Goal: Task Accomplishment & Management: Manage account settings

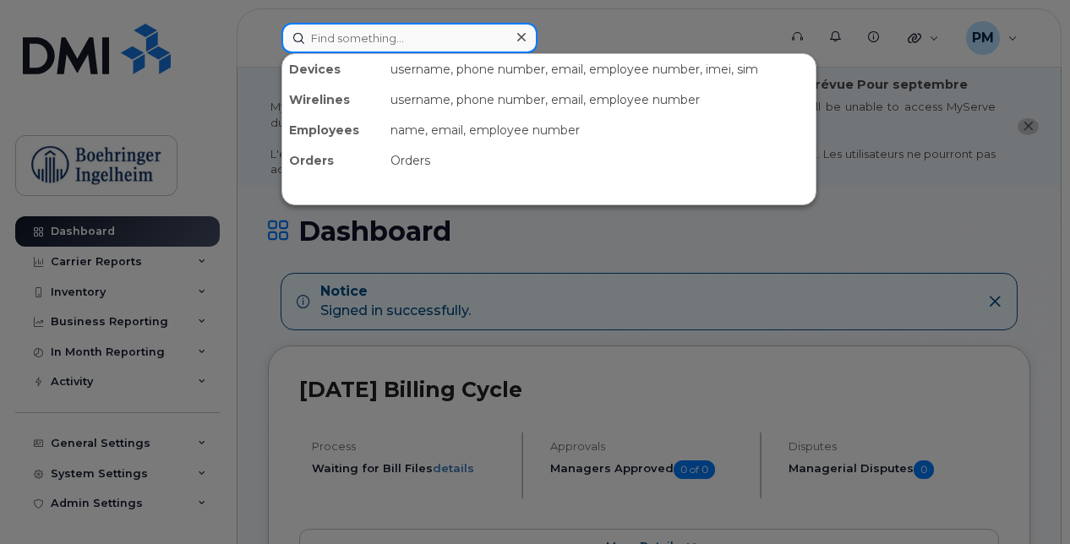
click at [422, 37] on input at bounding box center [409, 38] width 256 height 30
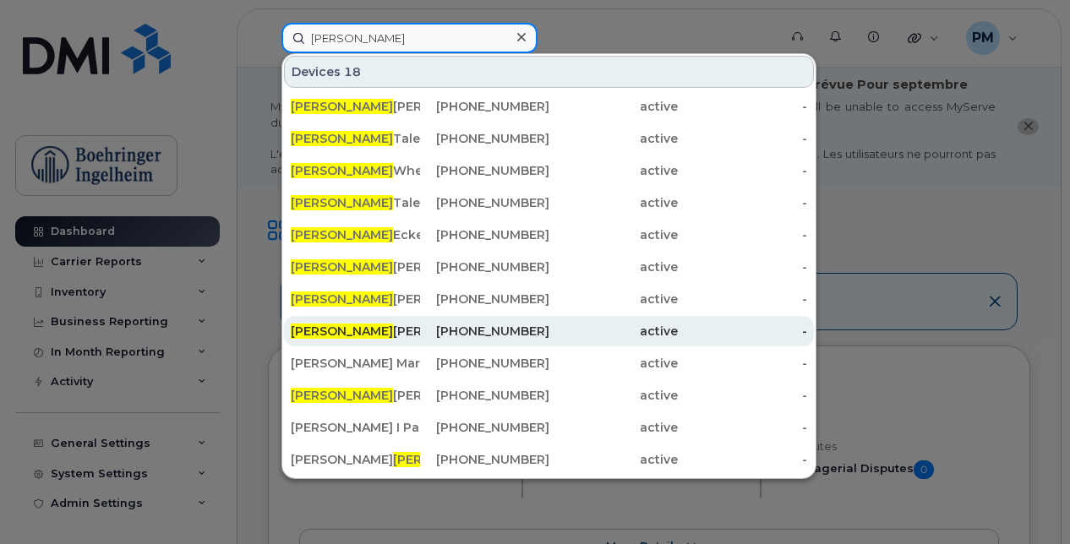
type input "michelle"
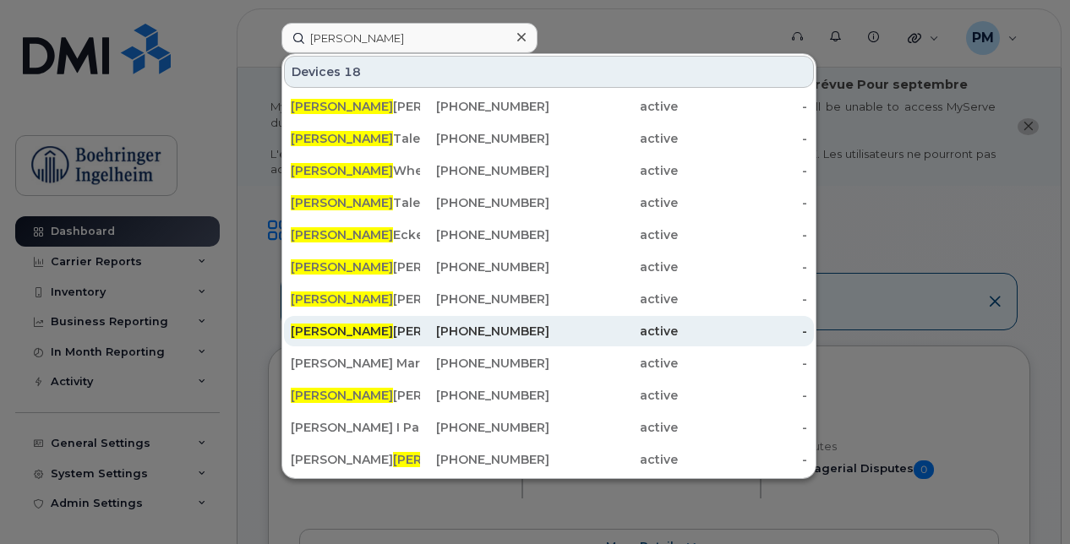
click at [380, 336] on div "Michelle Beaudin" at bounding box center [355, 331] width 129 height 17
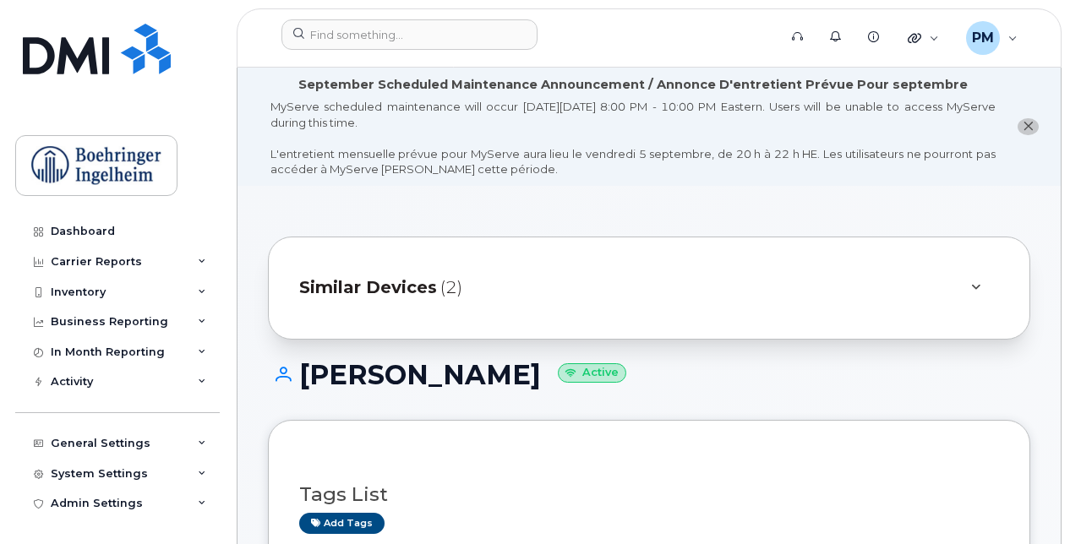
click at [439, 266] on div "Similar Devices (2)" at bounding box center [649, 288] width 762 height 103
click at [433, 279] on span "Similar Devices" at bounding box center [368, 287] width 138 height 25
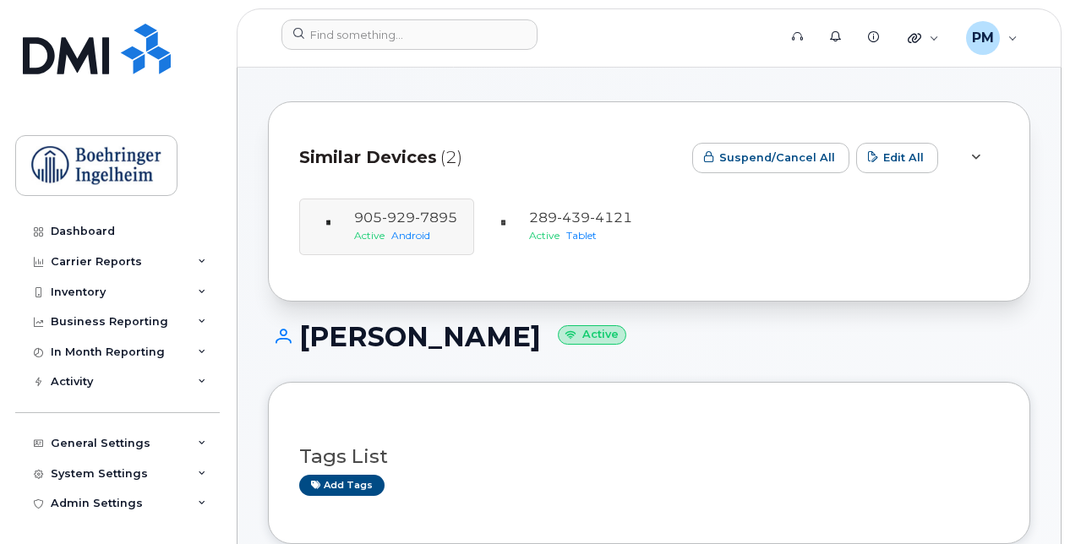
scroll to position [137, 0]
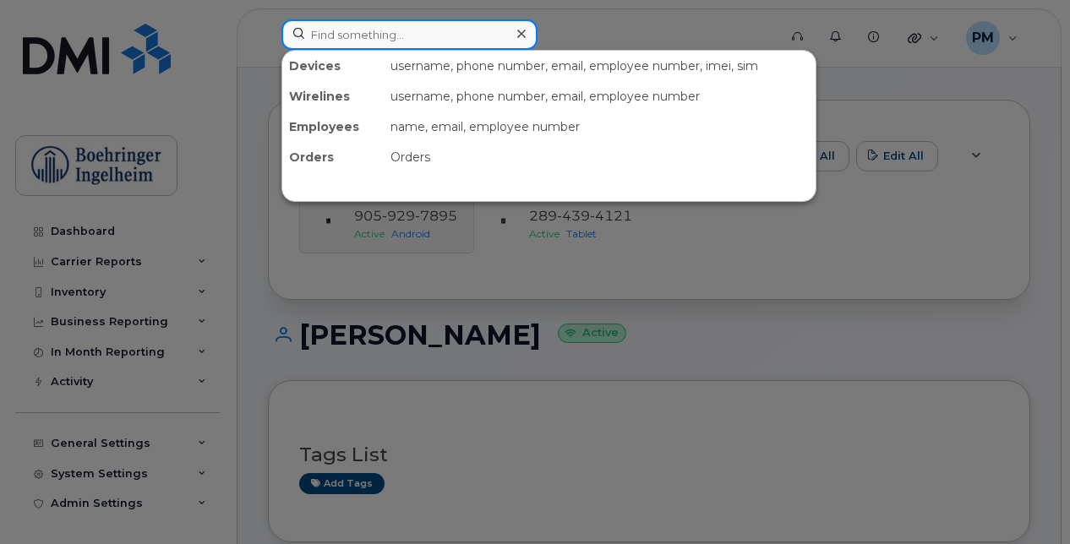
click at [379, 27] on input at bounding box center [409, 34] width 256 height 30
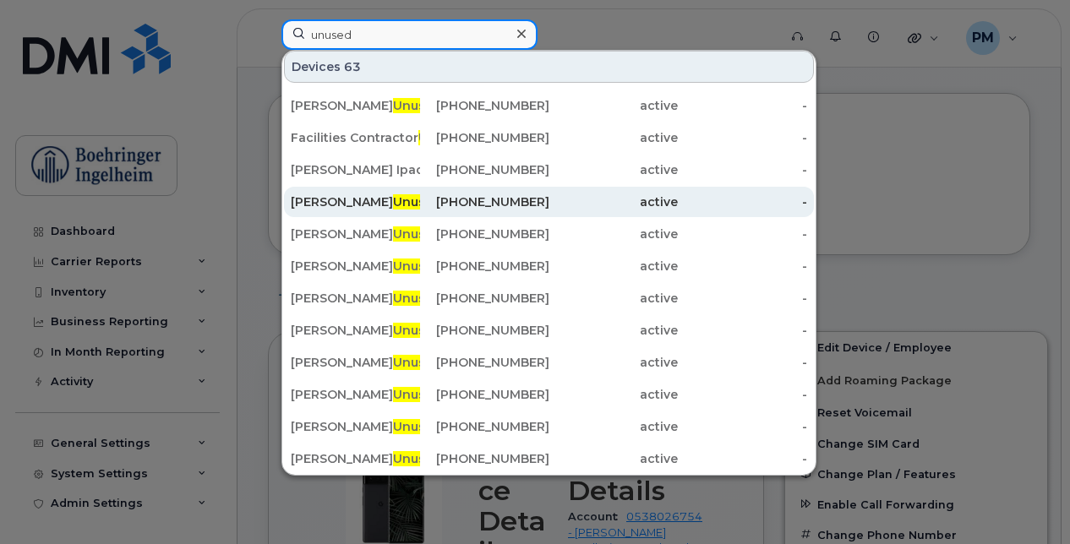
scroll to position [253, 0]
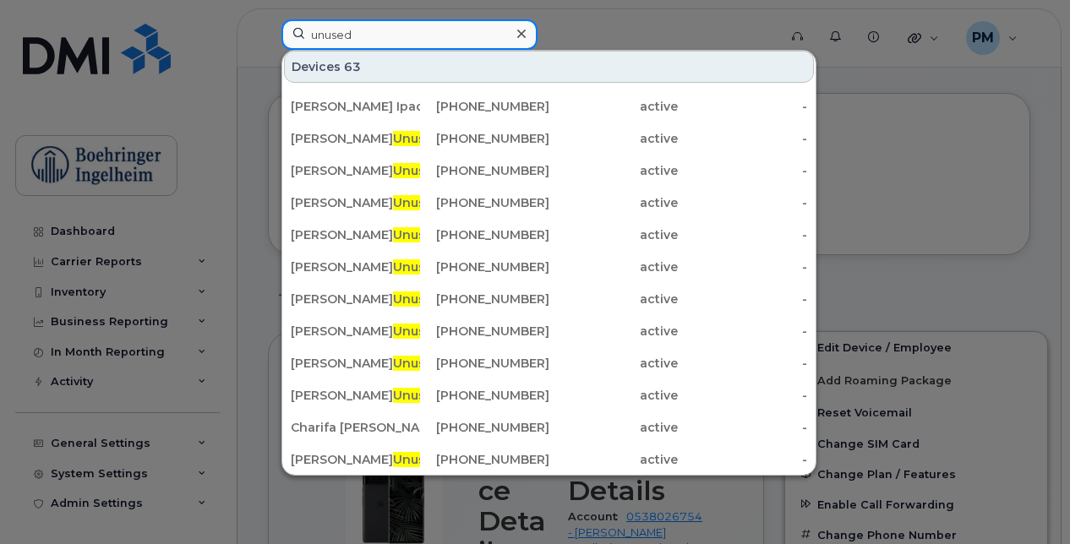
type input "unused"
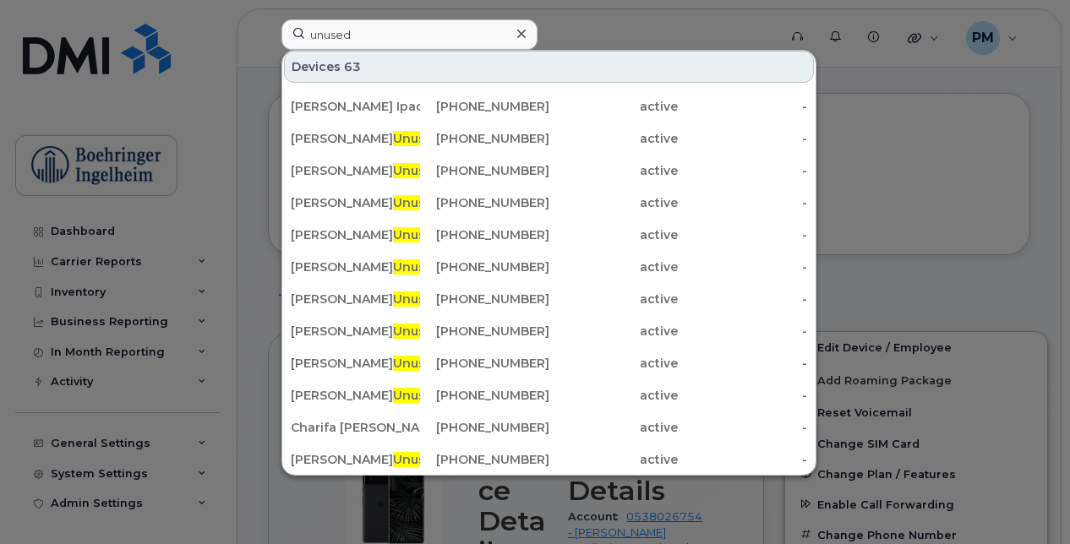
click at [517, 29] on icon at bounding box center [521, 34] width 8 height 14
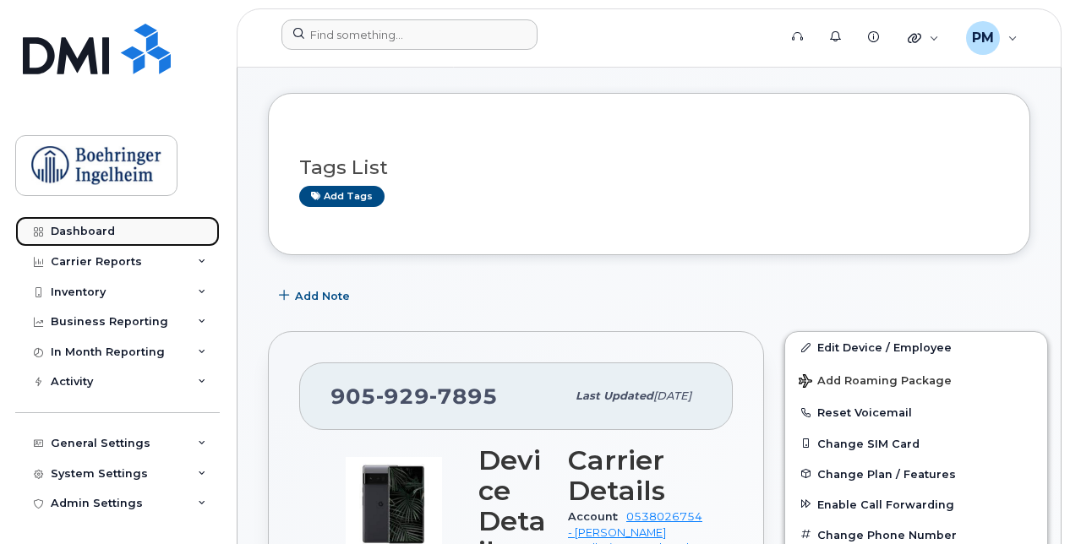
click at [114, 240] on link "Dashboard" at bounding box center [117, 231] width 204 height 30
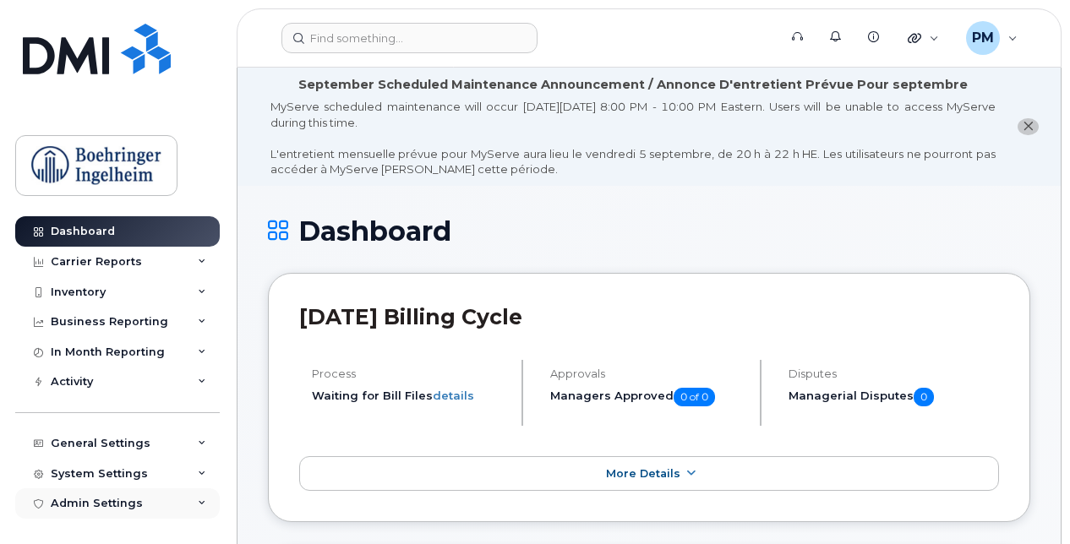
click at [60, 504] on div "Admin Settings" at bounding box center [97, 504] width 92 height 14
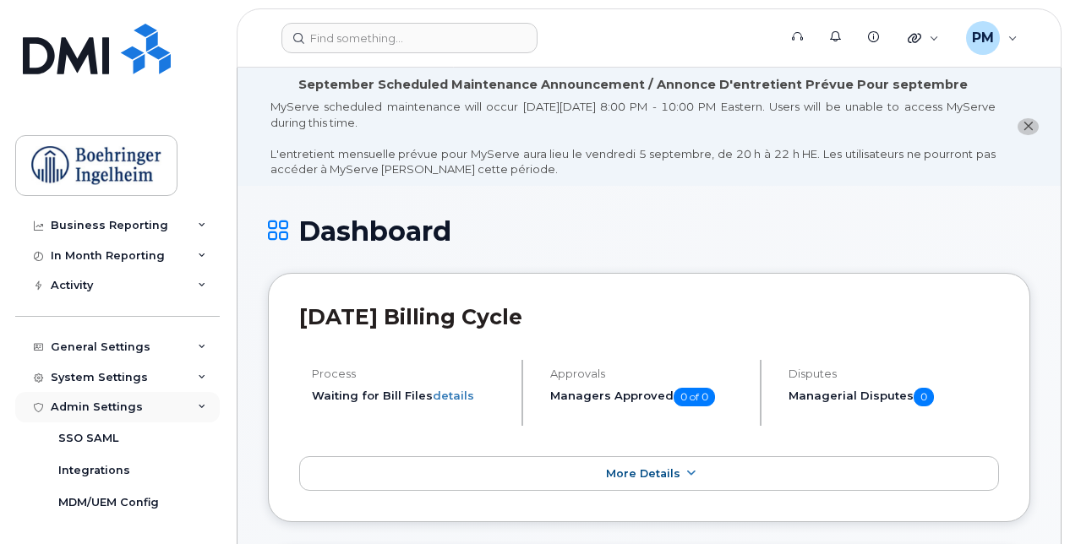
click at [110, 397] on div "Admin Settings" at bounding box center [117, 407] width 204 height 30
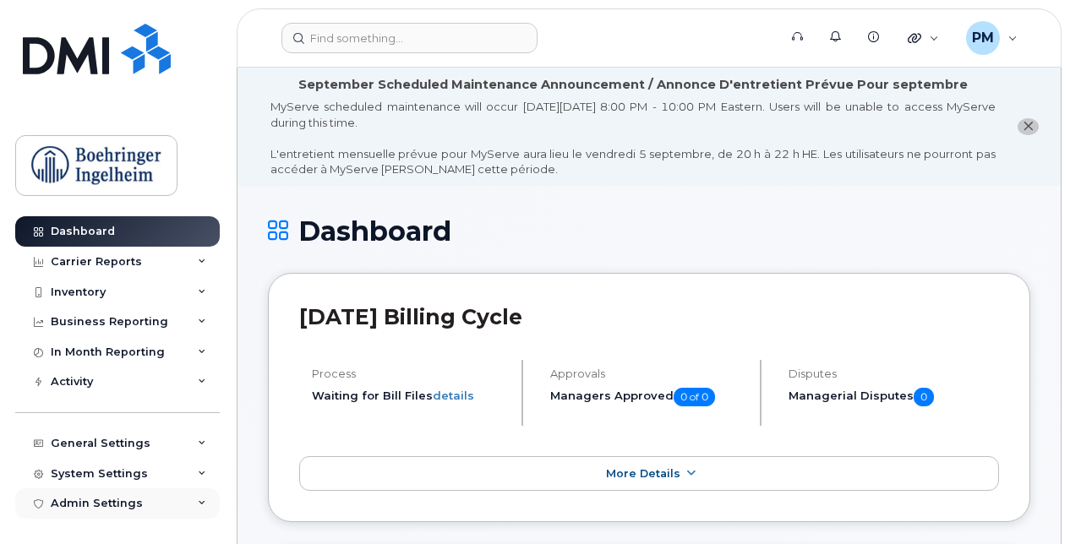
scroll to position [0, 0]
click at [92, 493] on div "Admin Settings" at bounding box center [117, 503] width 204 height 30
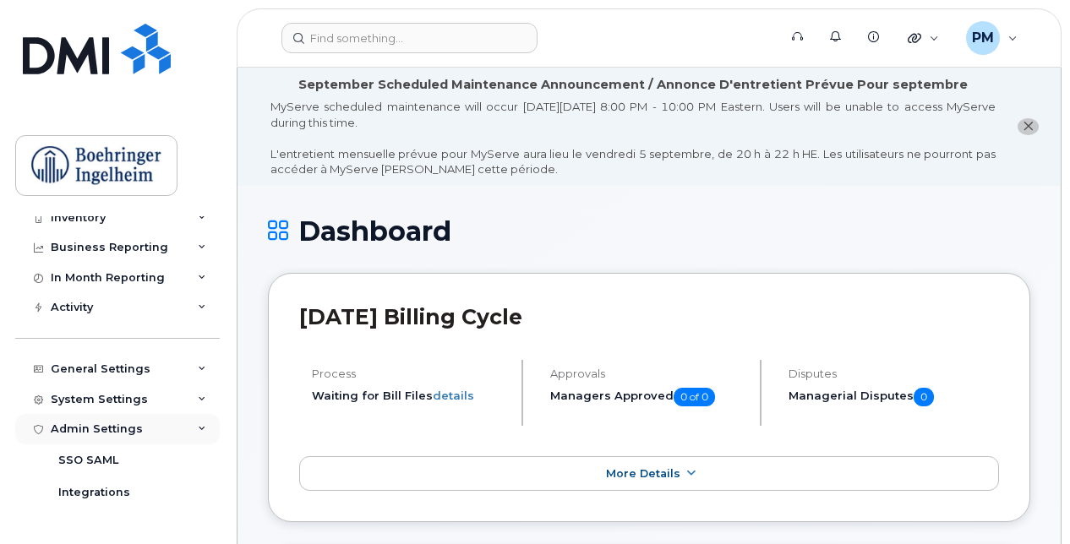
scroll to position [96, 0]
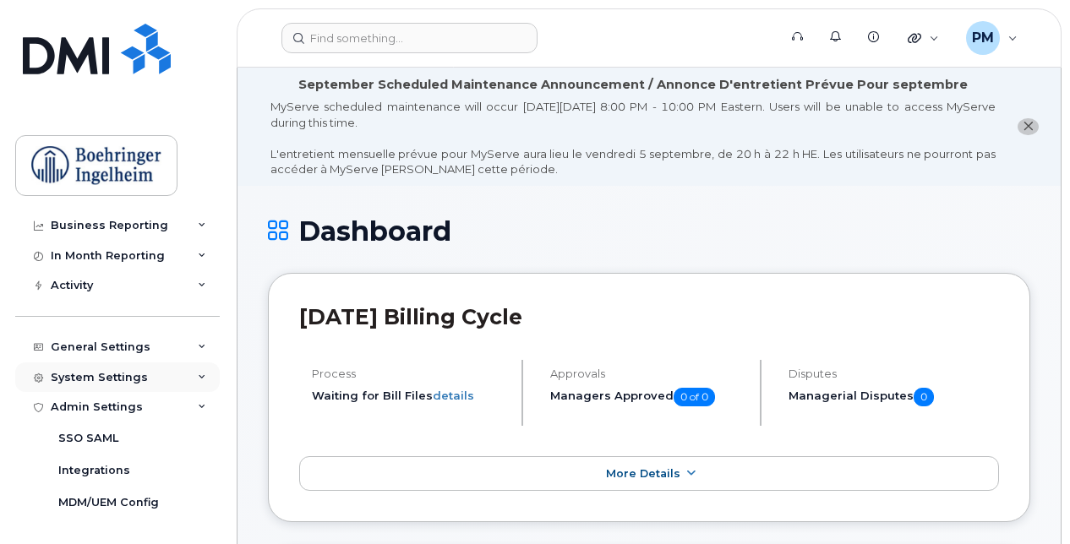
click at [54, 379] on div "System Settings" at bounding box center [99, 378] width 97 height 14
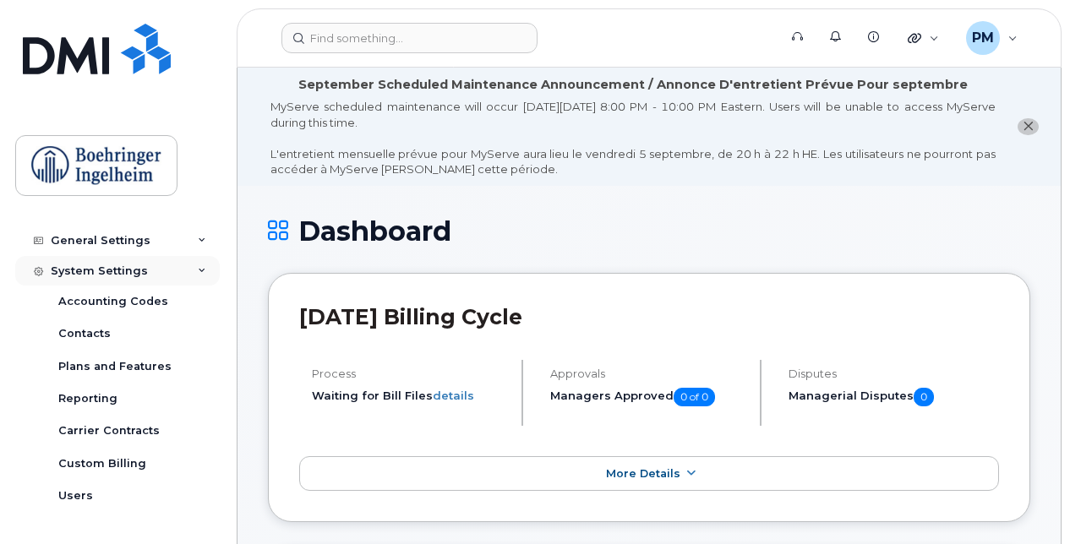
scroll to position [203, 0]
click at [69, 495] on div "Users" at bounding box center [75, 495] width 35 height 15
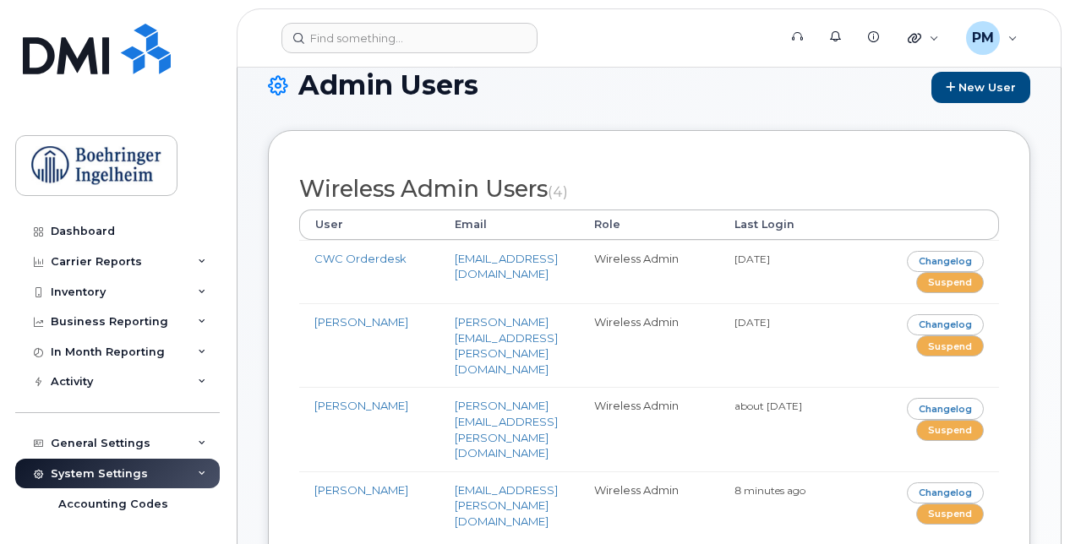
scroll to position [150, 0]
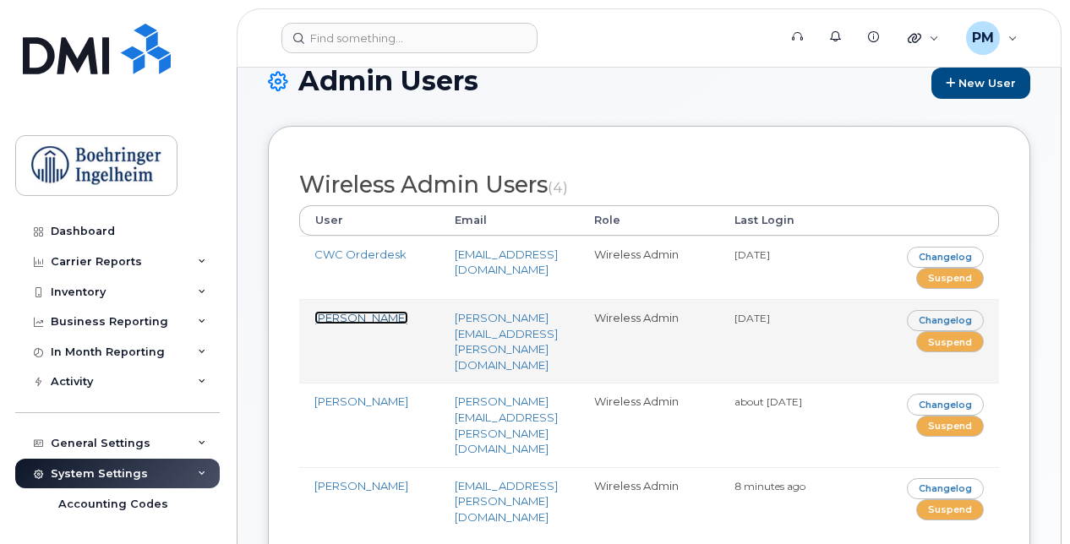
click at [341, 323] on link "[PERSON_NAME]" at bounding box center [361, 318] width 94 height 14
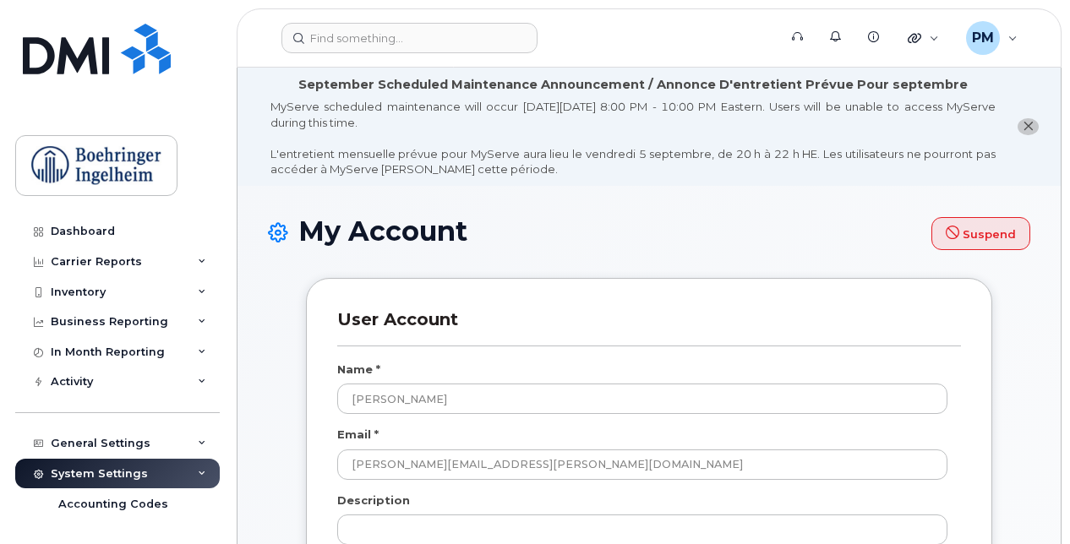
select select
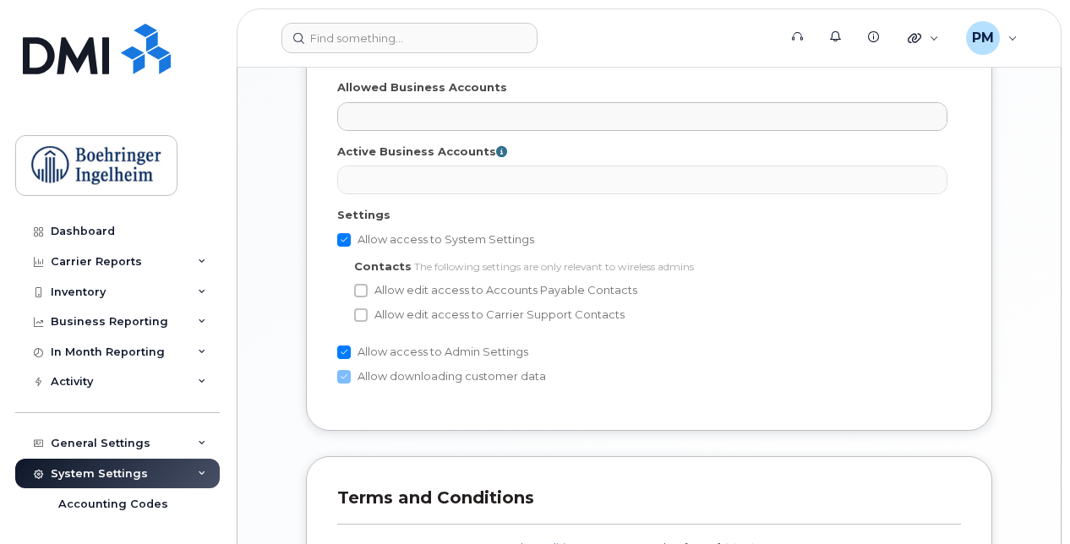
scroll to position [1159, 0]
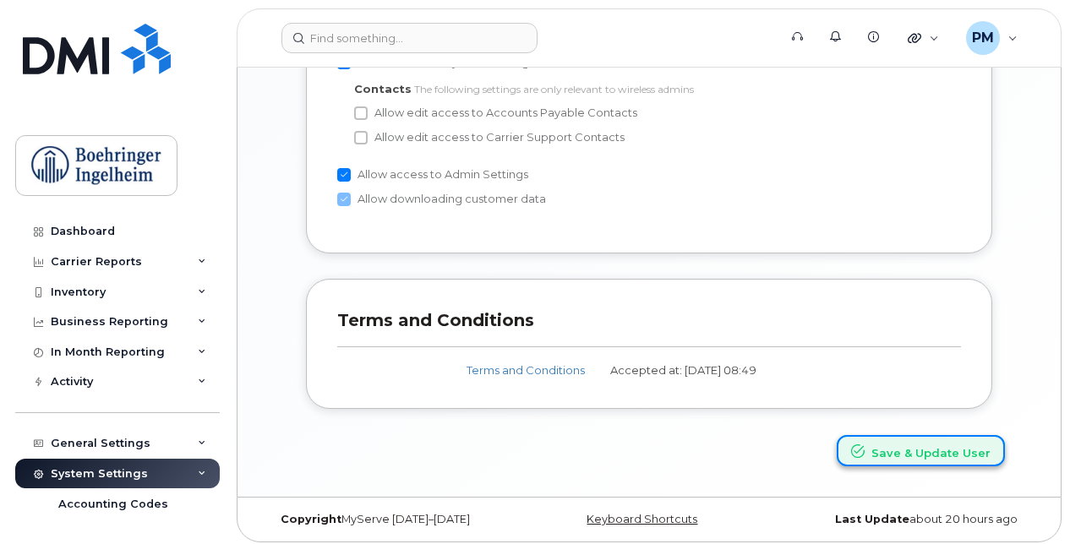
click at [911, 443] on button "Save & Update User" at bounding box center [921, 450] width 168 height 31
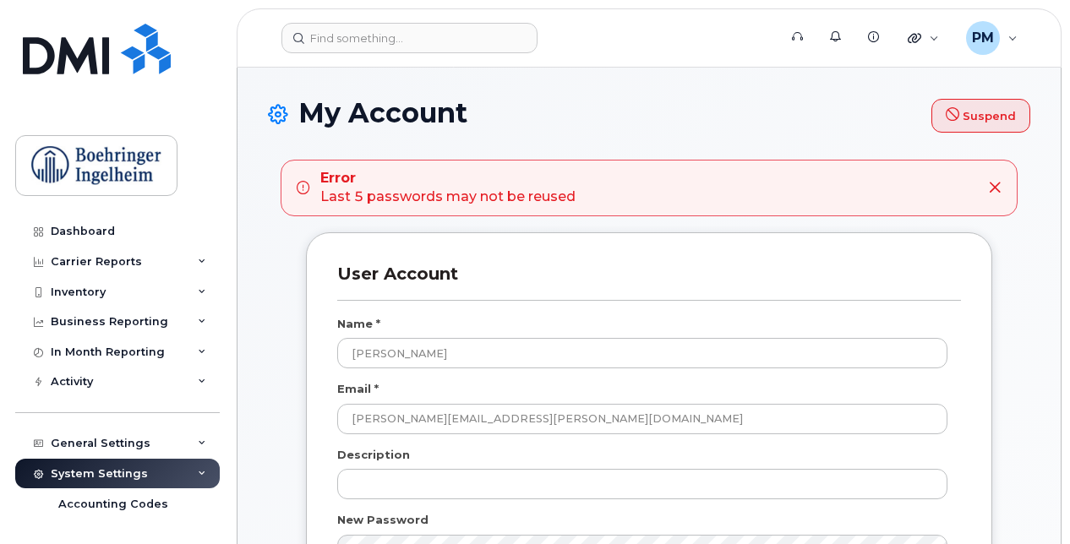
select select
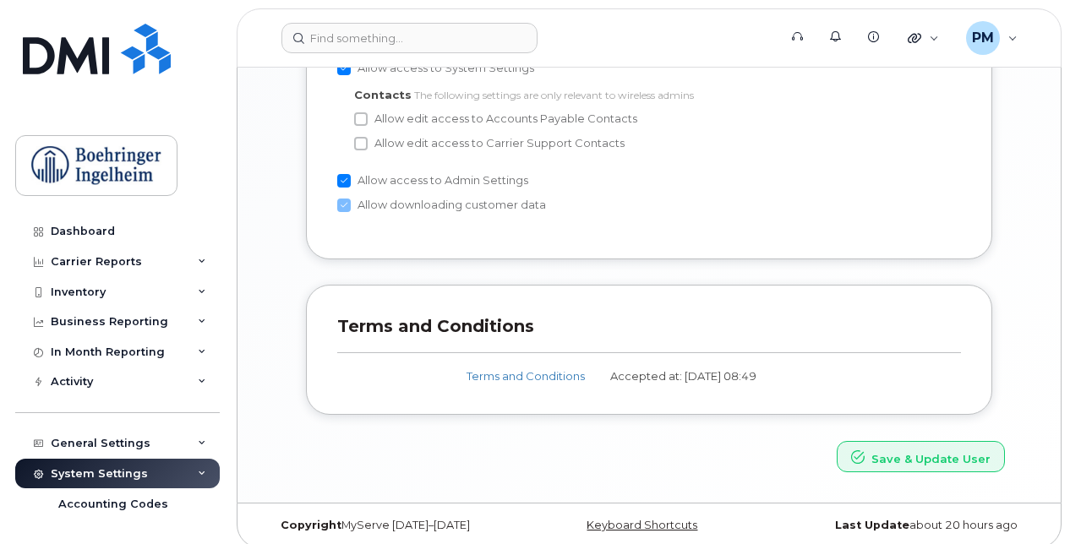
scroll to position [1232, 0]
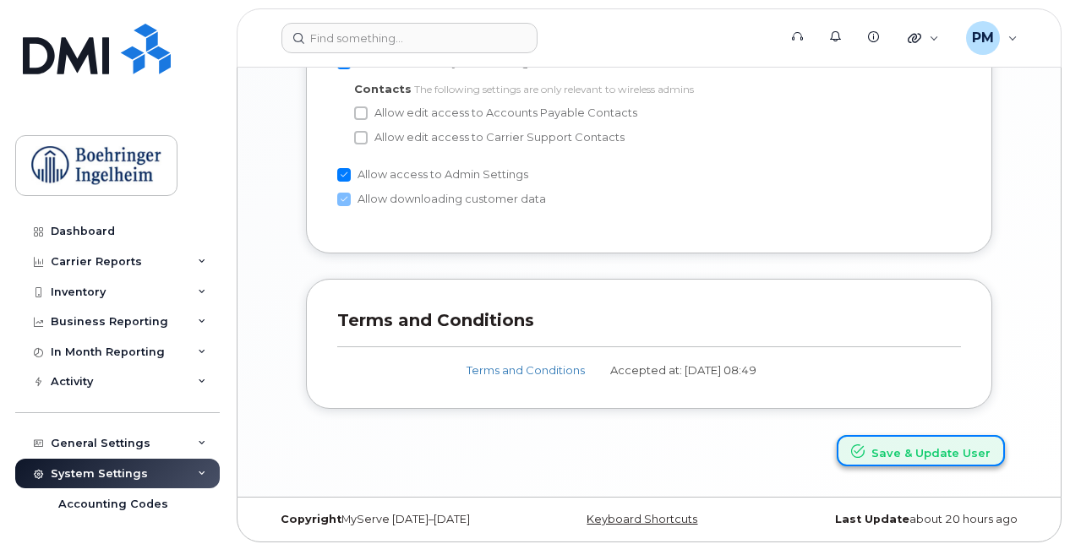
click at [933, 450] on button "Save & Update User" at bounding box center [921, 450] width 168 height 31
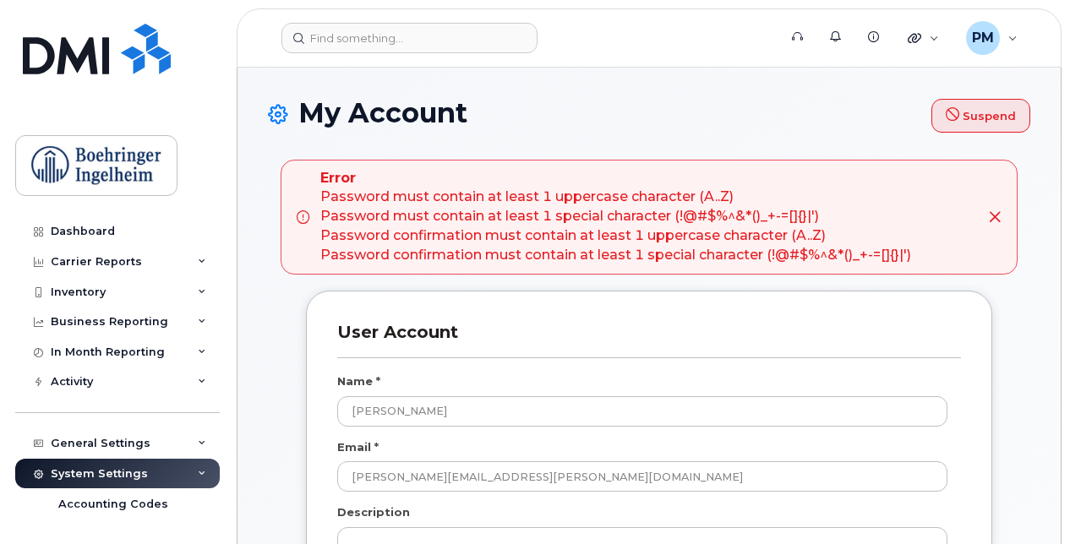
select select
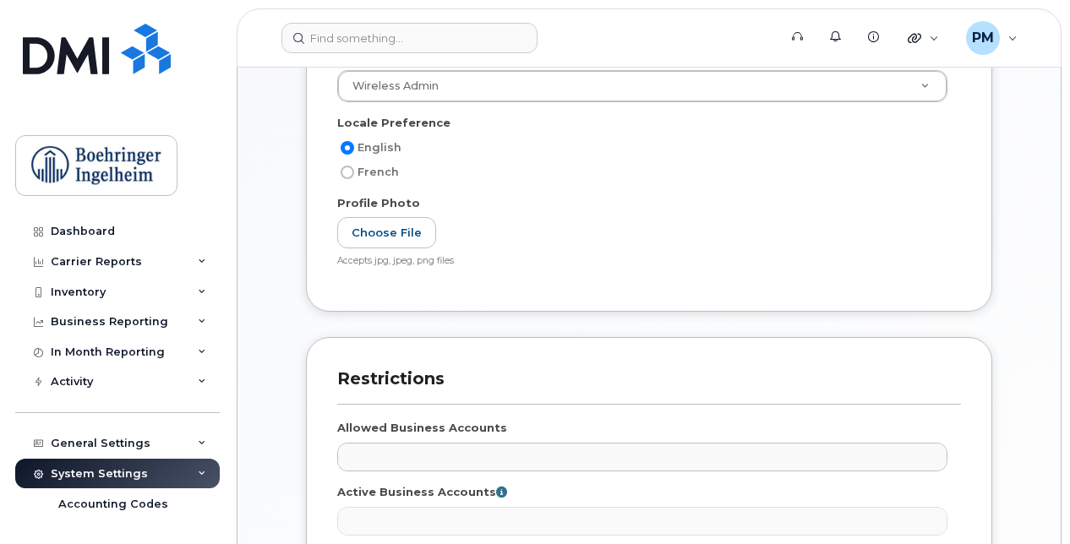
scroll to position [1246, 0]
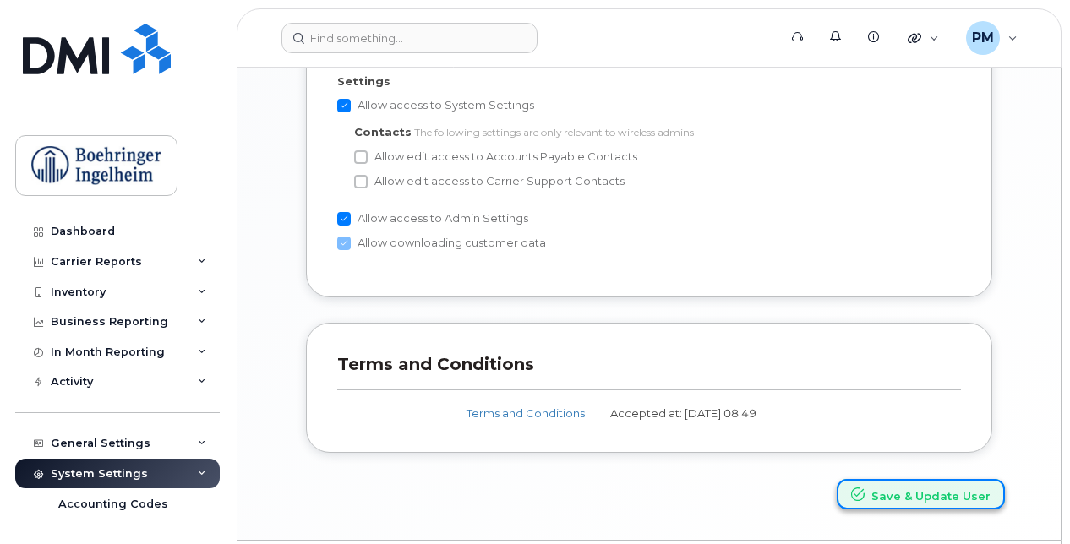
click at [923, 494] on button "Save & Update User" at bounding box center [921, 494] width 168 height 31
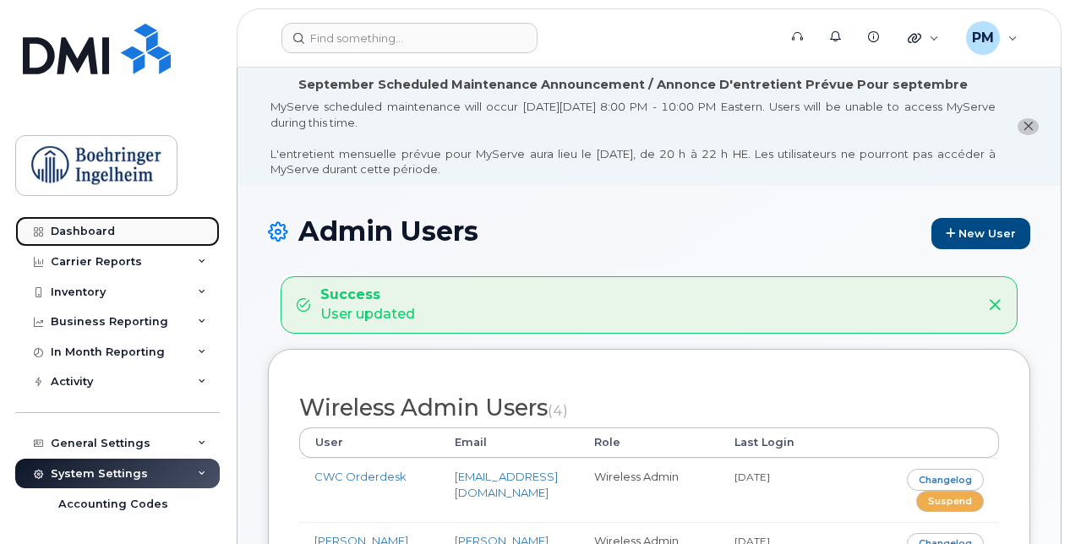
click at [116, 234] on link "Dashboard" at bounding box center [117, 231] width 204 height 30
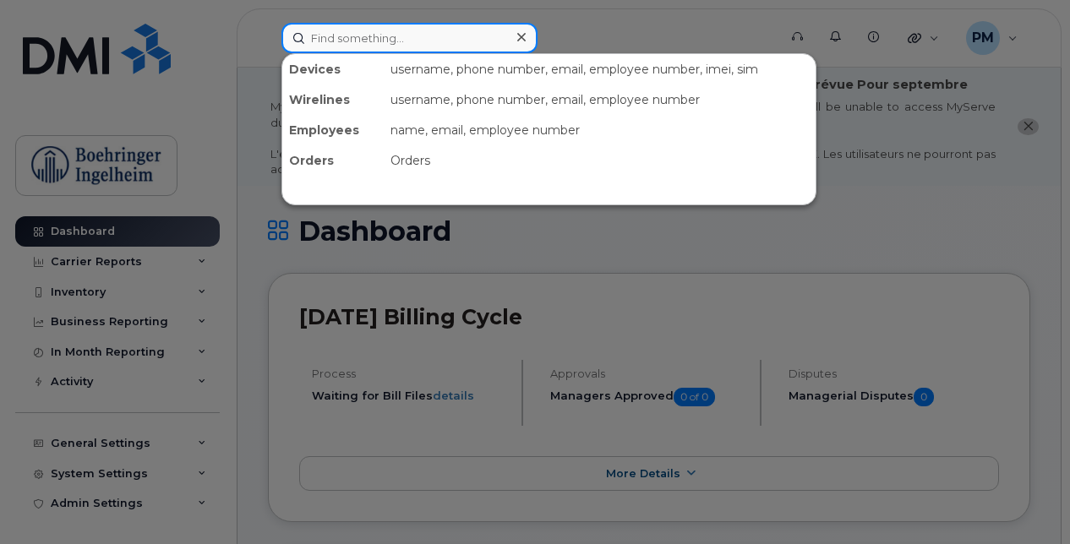
click at [482, 38] on input at bounding box center [409, 38] width 256 height 30
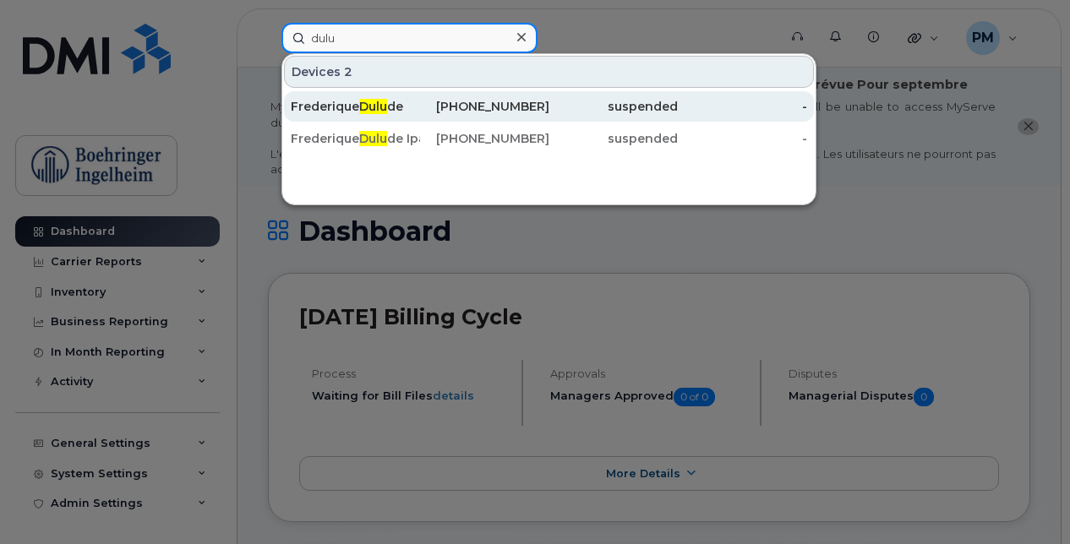
type input "dulu"
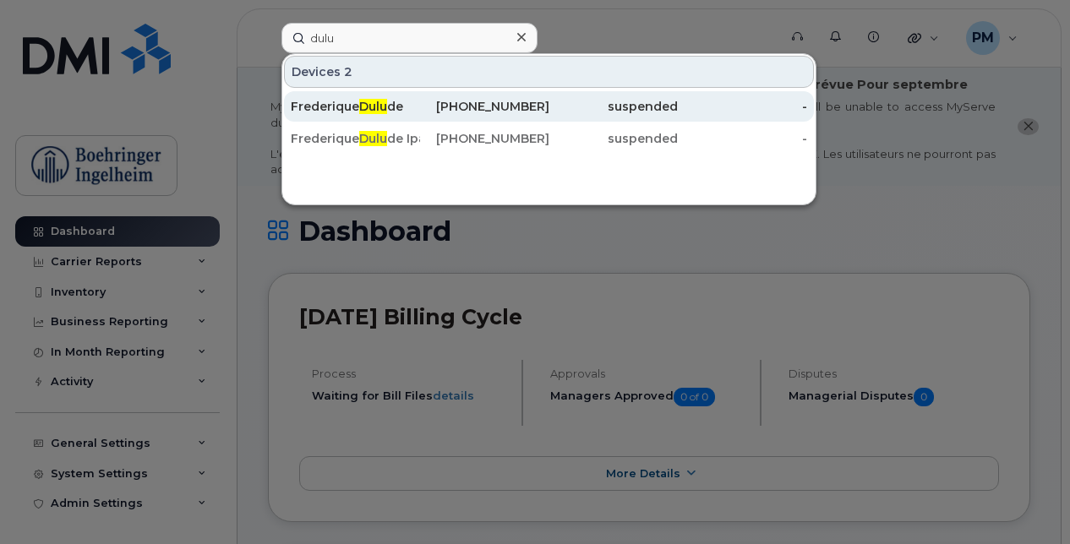
click at [435, 100] on div "438-342-2099" at bounding box center [484, 106] width 129 height 17
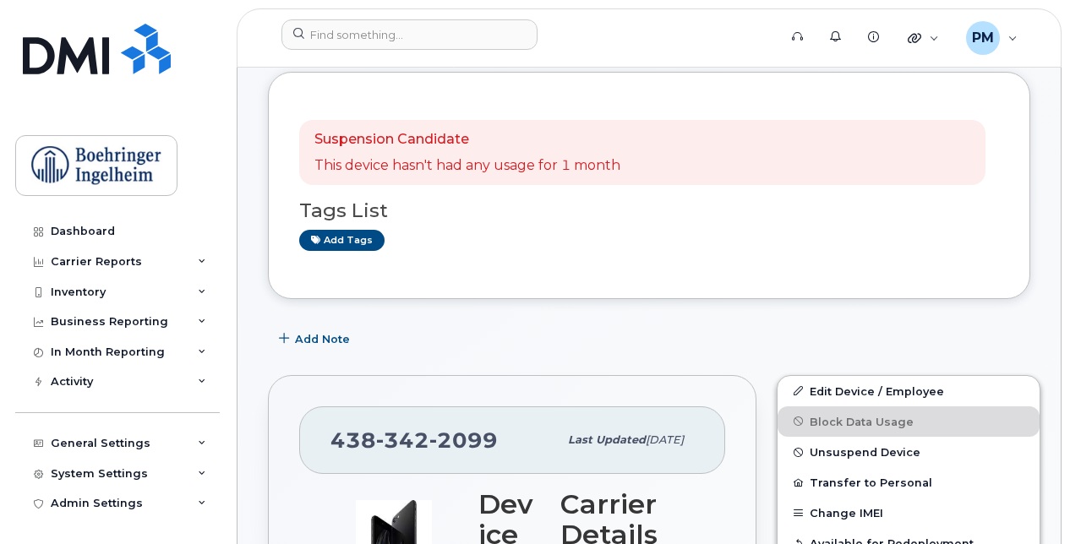
scroll to position [347, 0]
drag, startPoint x: 443, startPoint y: 51, endPoint x: 433, endPoint y: 36, distance: 17.1
click at [433, 36] on div at bounding box center [524, 37] width 512 height 37
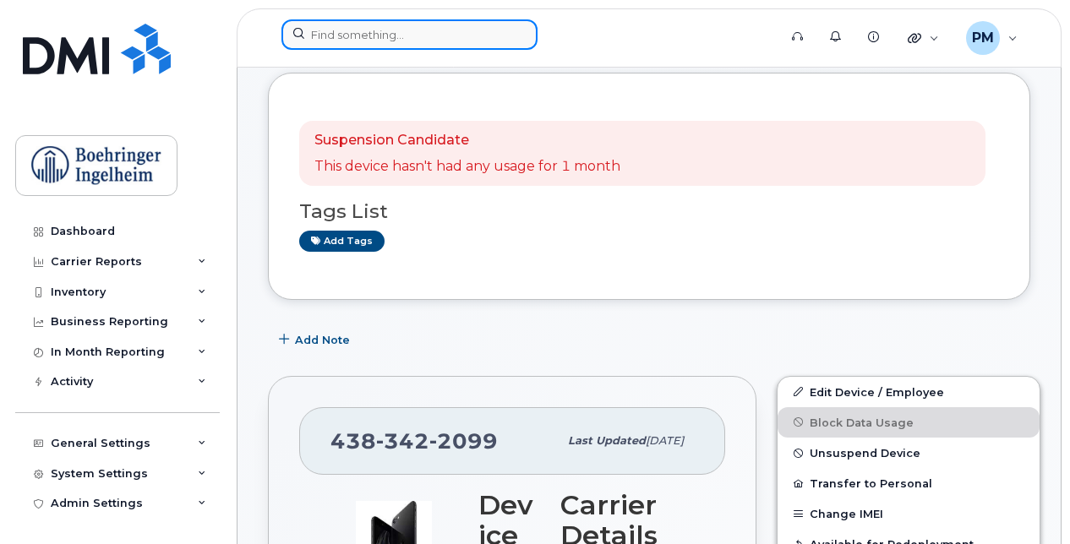
click at [433, 36] on input at bounding box center [409, 34] width 256 height 30
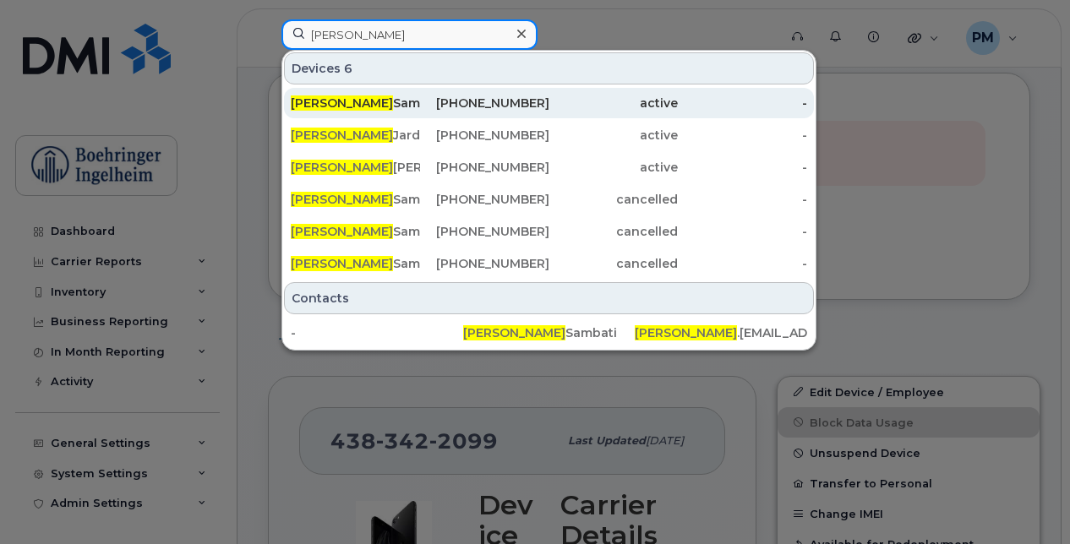
type input "[PERSON_NAME]"
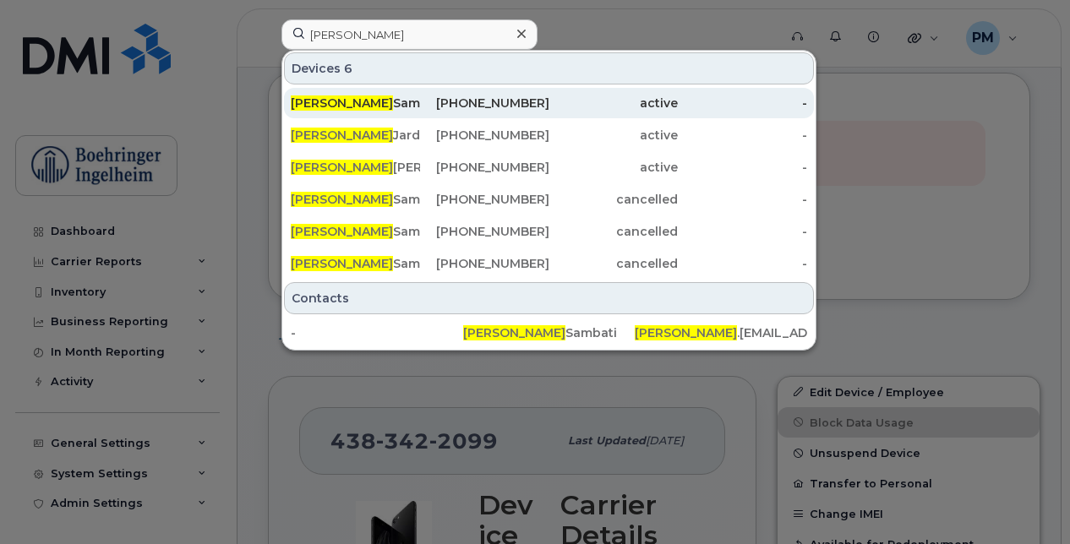
click at [442, 99] on div "[PHONE_NUMBER]" at bounding box center [484, 103] width 129 height 17
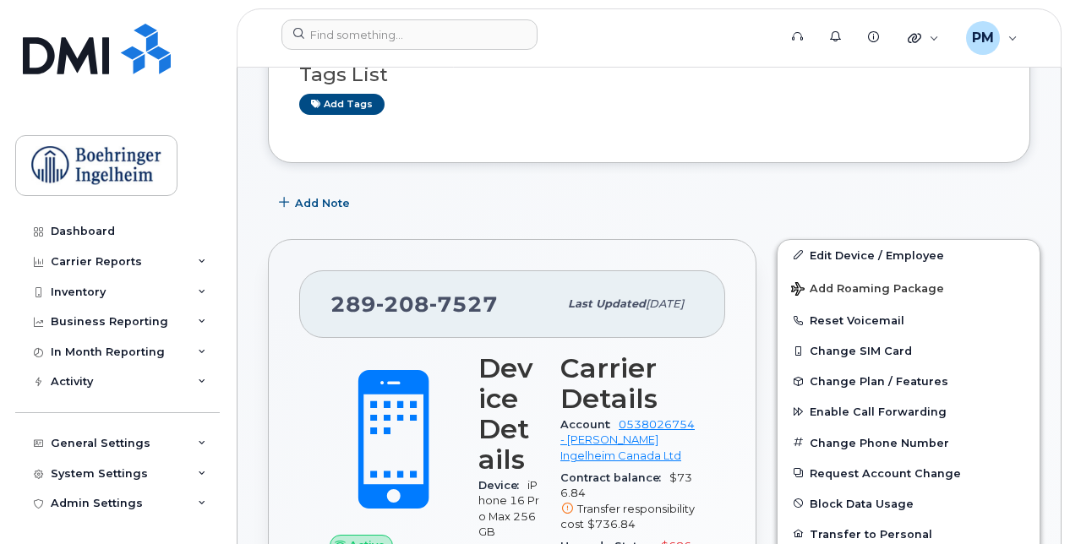
scroll to position [332, 0]
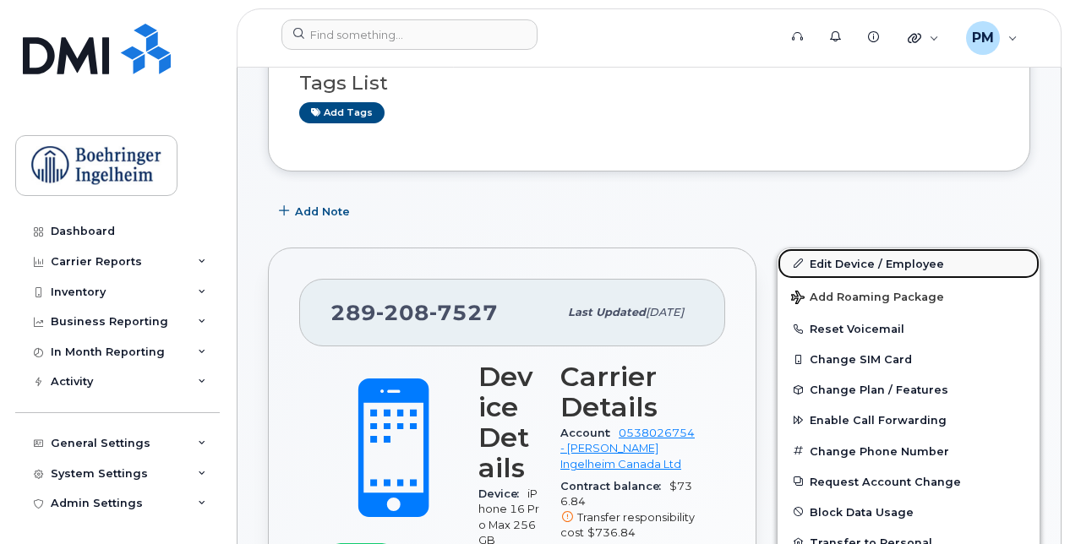
click at [847, 253] on link "Edit Device / Employee" at bounding box center [908, 263] width 262 height 30
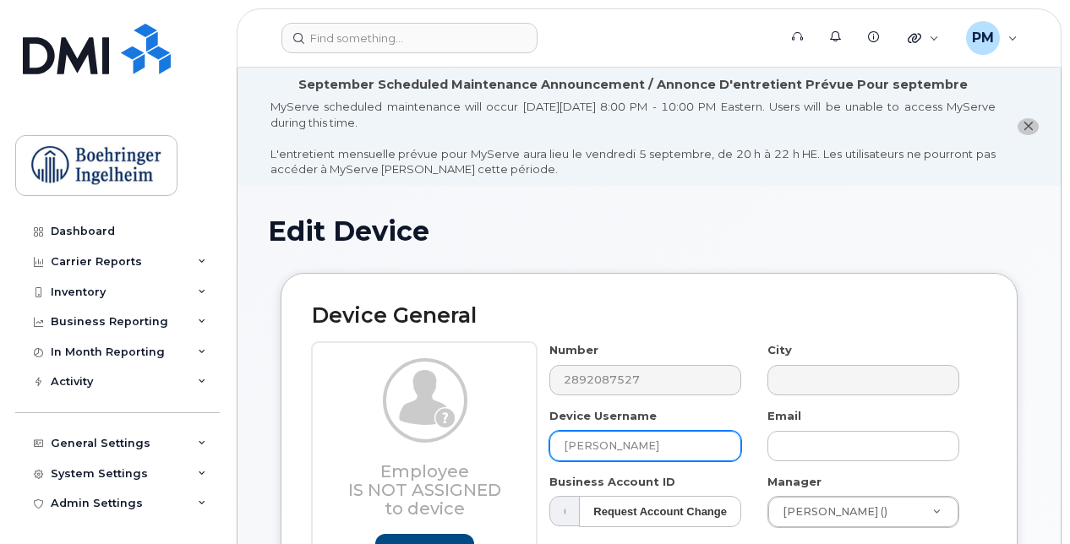
click at [657, 448] on input "Andrea Sambati" at bounding box center [645, 446] width 192 height 30
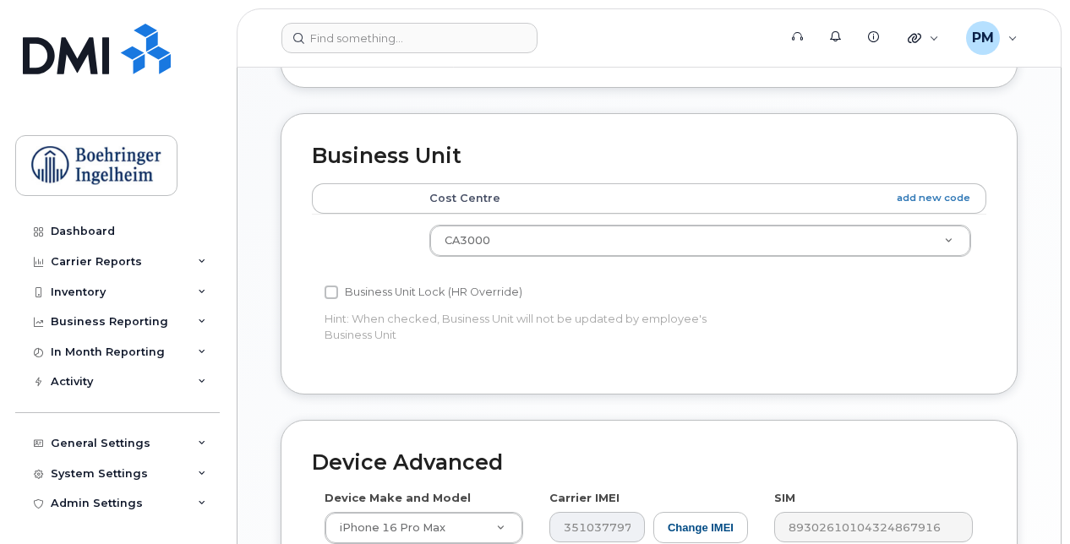
scroll to position [1149, 0]
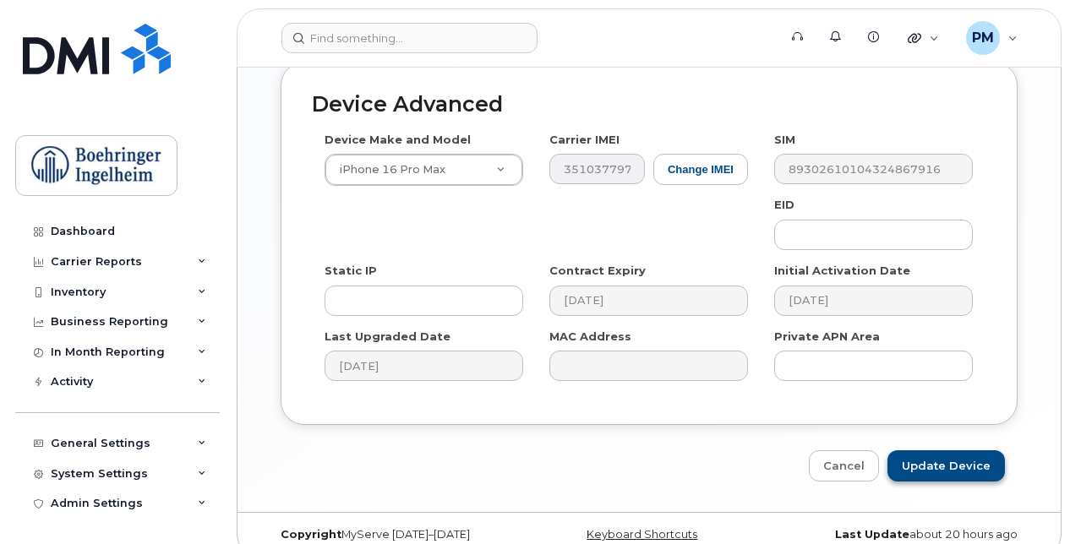
type input "Andrea Sambati - Unused"
click at [932, 450] on input "Update Device" at bounding box center [945, 465] width 117 height 31
type input "Saving..."
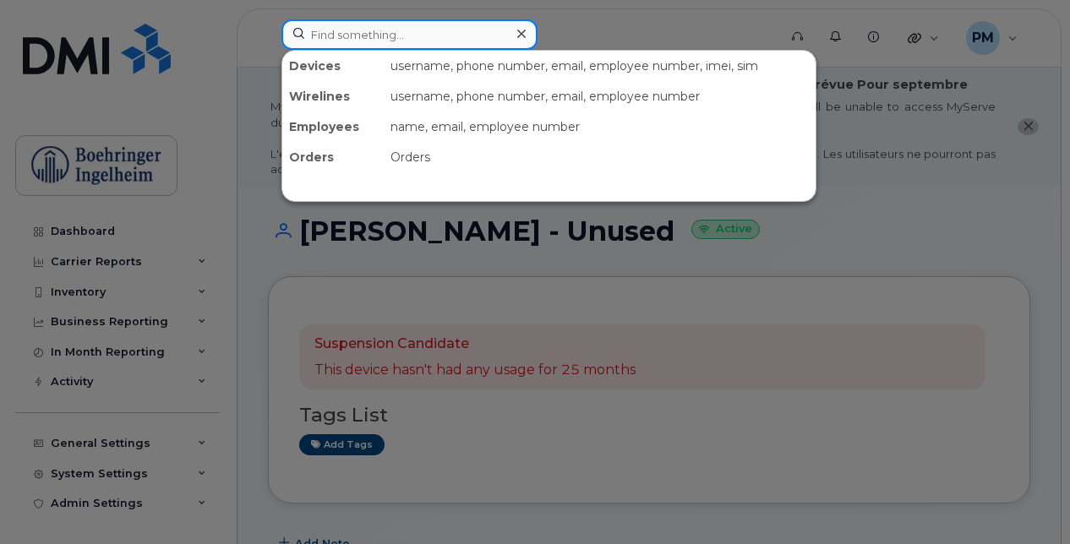
click at [395, 30] on input at bounding box center [409, 34] width 256 height 30
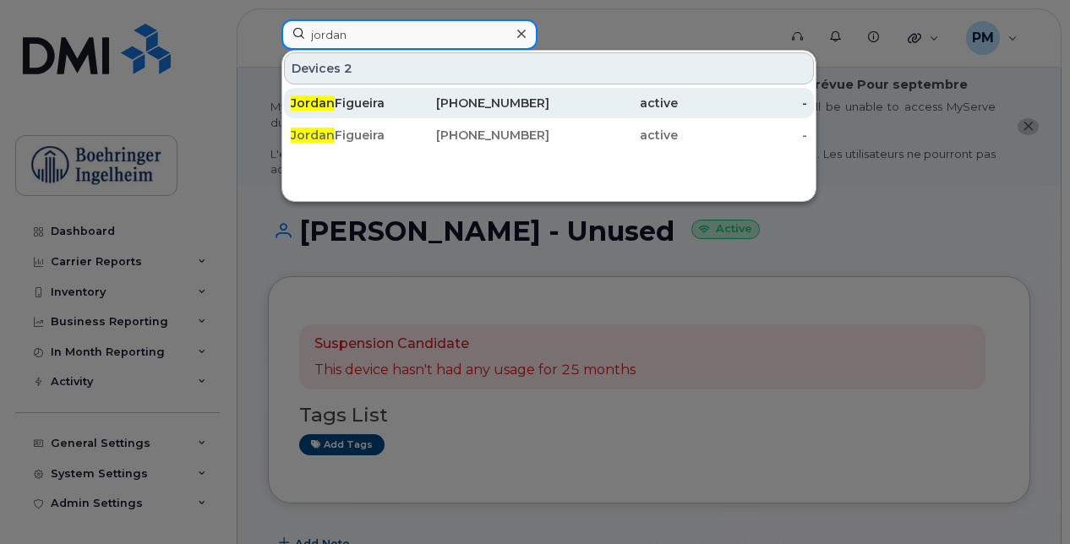
type input "jordan"
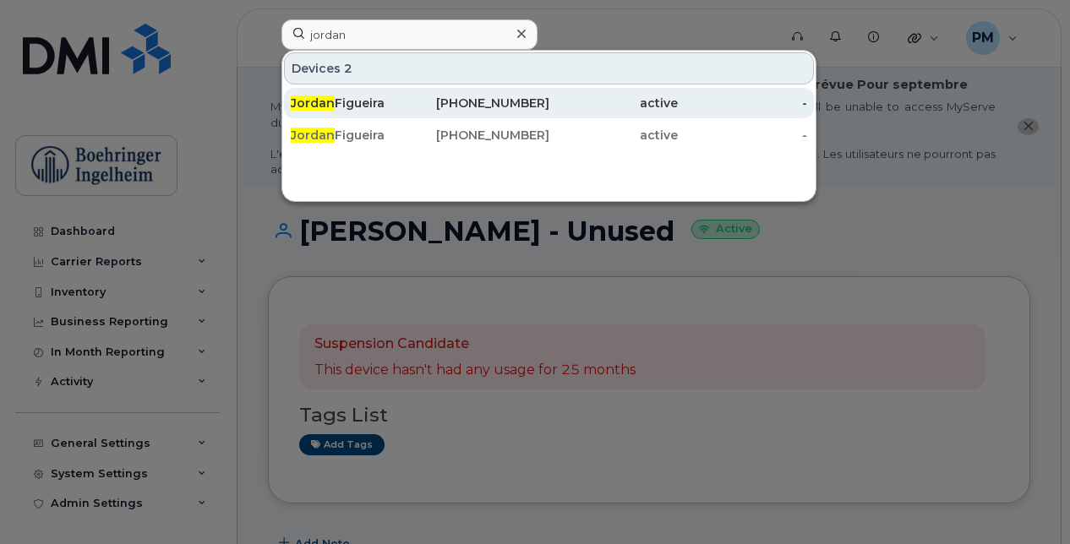
click at [412, 100] on div "[PERSON_NAME]" at bounding box center [355, 103] width 129 height 17
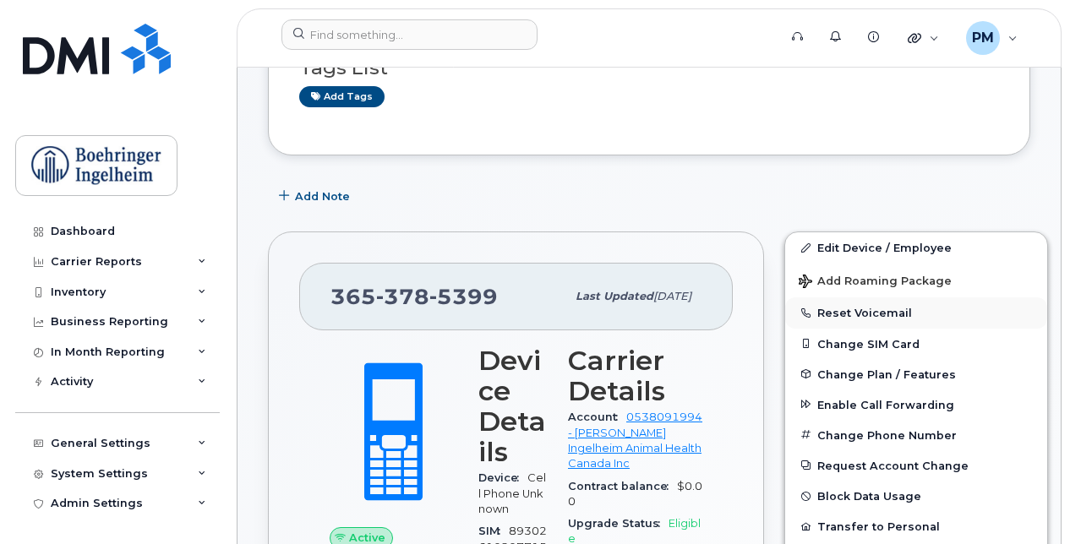
scroll to position [284, 0]
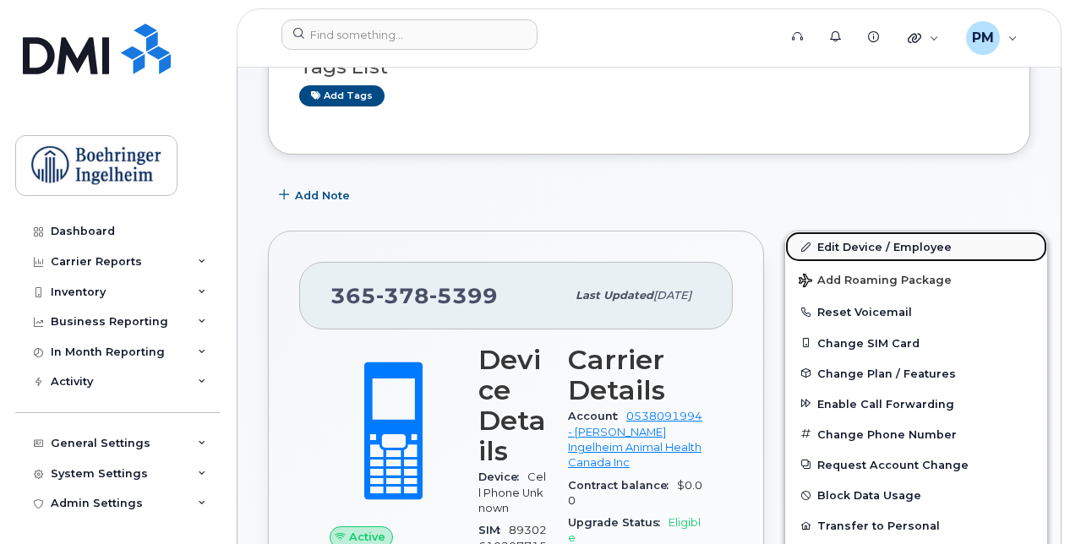
click at [857, 232] on link "Edit Device / Employee" at bounding box center [916, 247] width 262 height 30
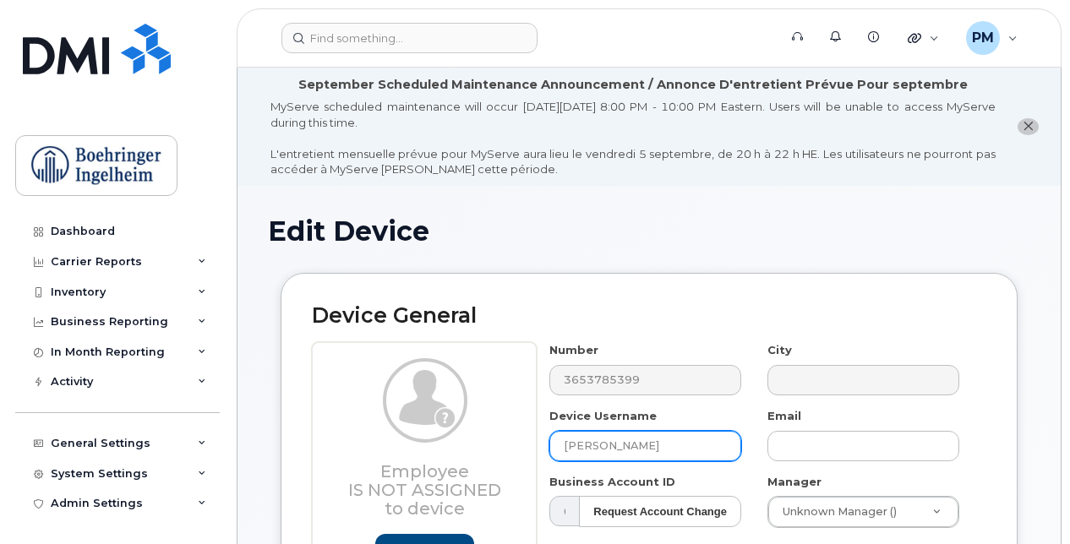
click at [666, 450] on input "Jordan Figueira" at bounding box center [645, 446] width 192 height 30
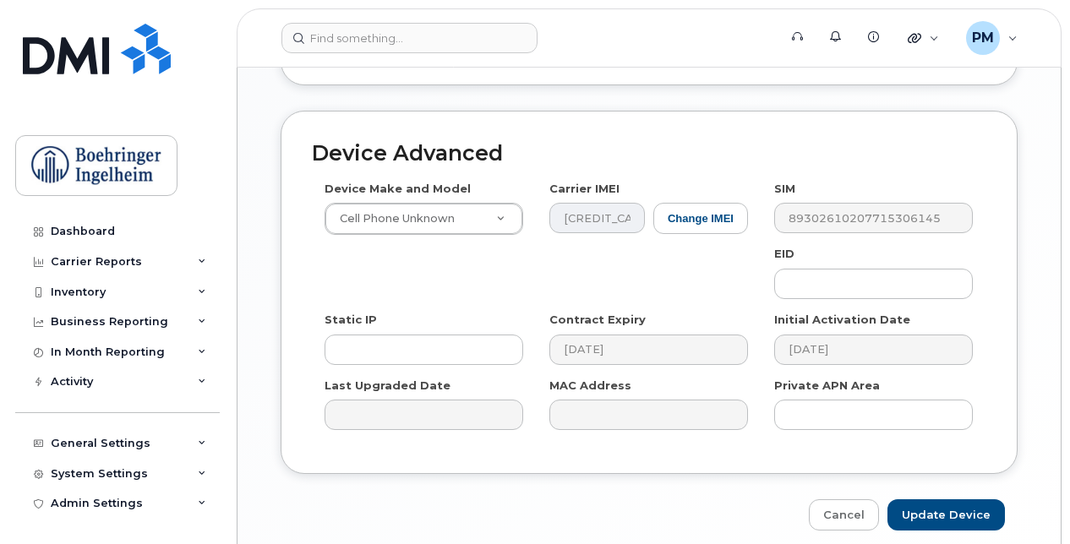
scroll to position [1149, 0]
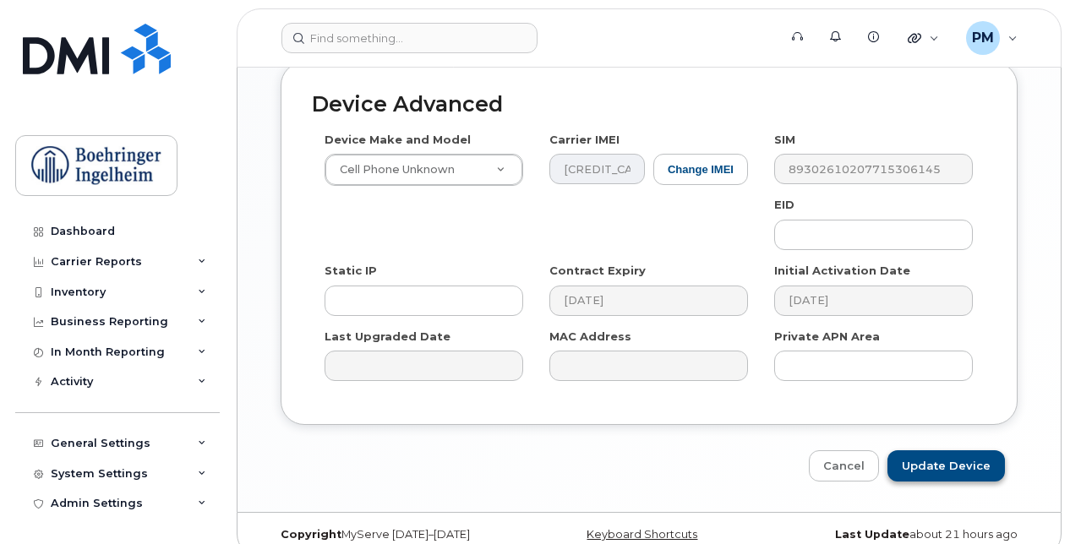
type input "Jordan Figueira iPAD"
click at [928, 450] on input "Update Device" at bounding box center [945, 465] width 117 height 31
type input "Saving..."
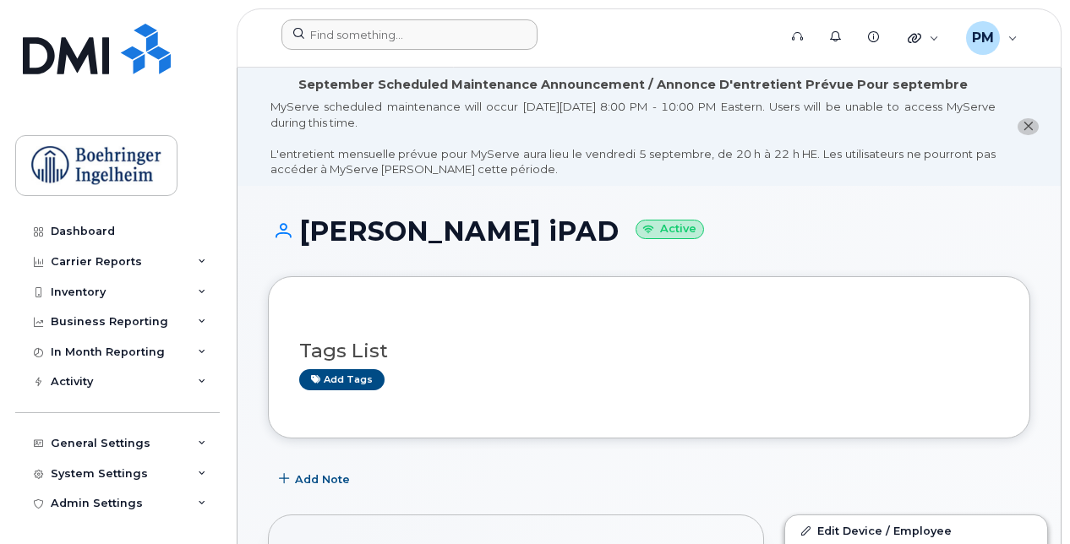
drag, startPoint x: 375, startPoint y: 53, endPoint x: 371, endPoint y: 30, distance: 24.0
click at [371, 30] on div at bounding box center [524, 37] width 512 height 37
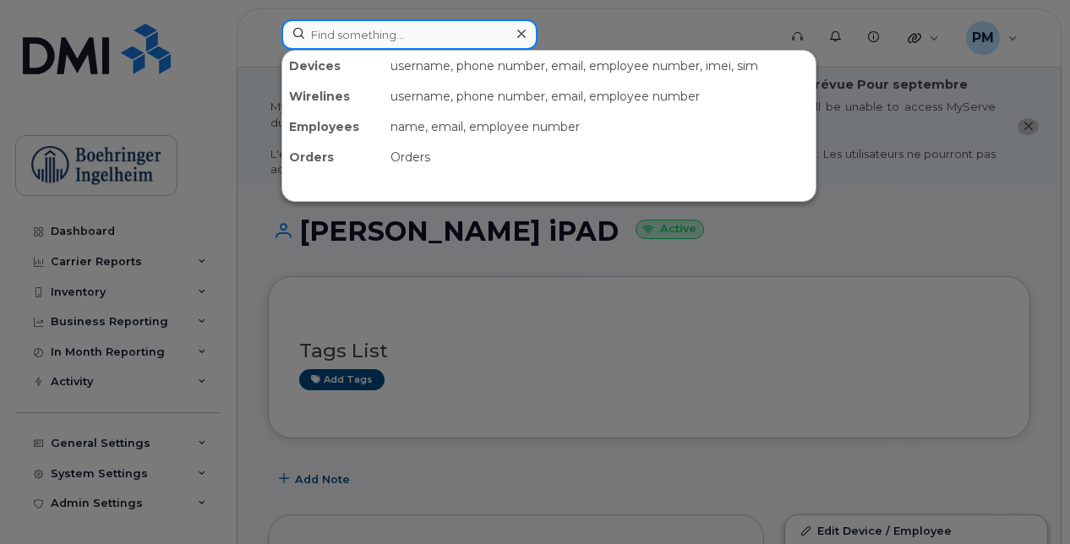
click at [371, 30] on input at bounding box center [409, 34] width 256 height 30
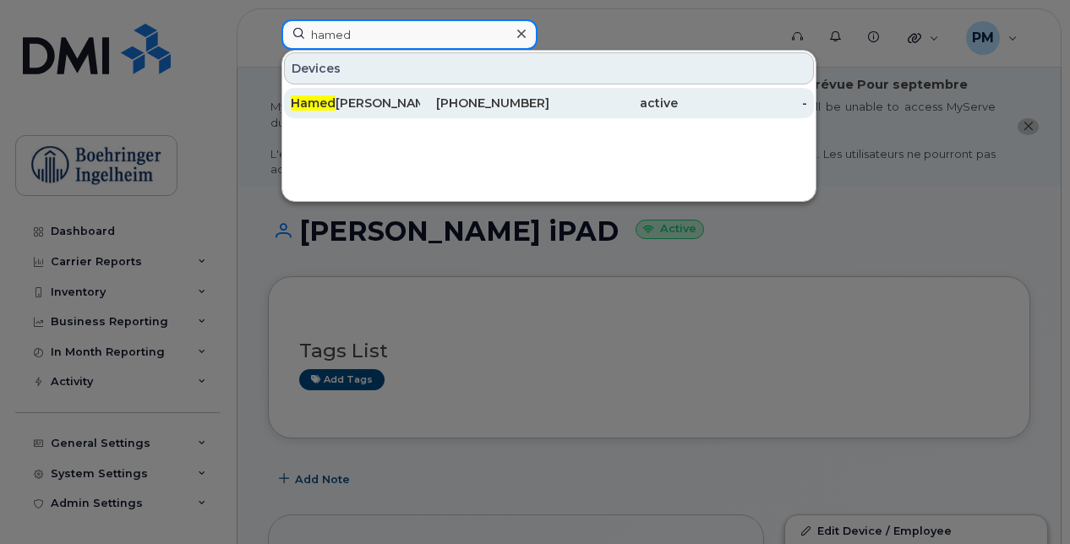
type input "hamed"
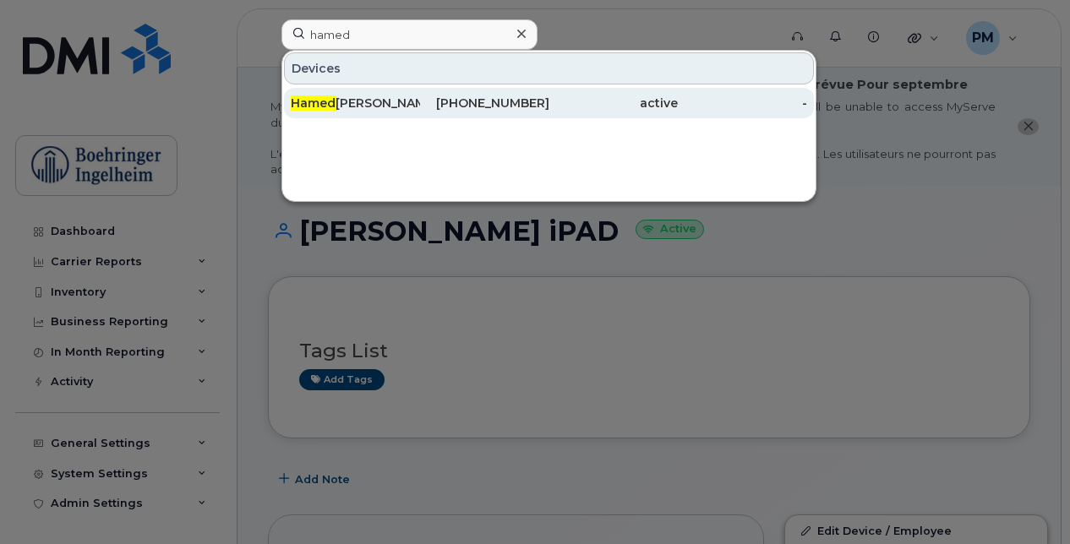
click at [446, 96] on div "437-453-8763" at bounding box center [484, 103] width 129 height 17
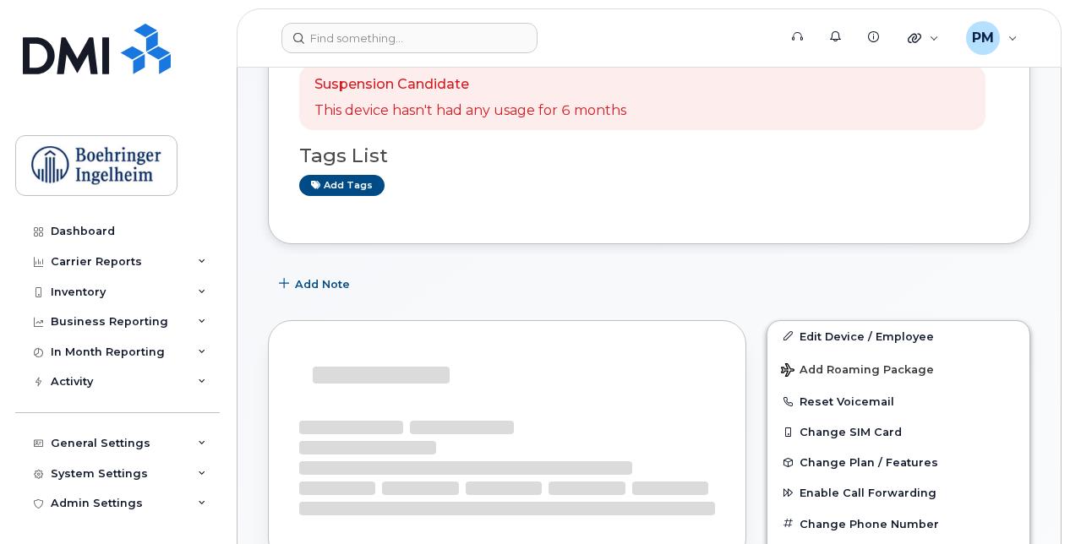
scroll to position [260, 0]
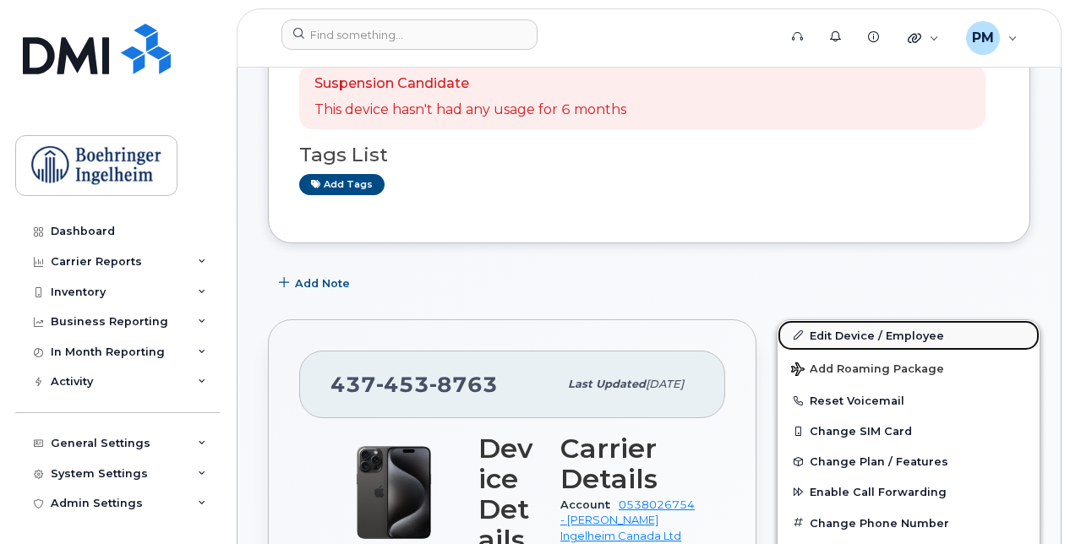
click at [916, 322] on link "Edit Device / Employee" at bounding box center [908, 335] width 262 height 30
click at [820, 336] on link "Edit Device / Employee" at bounding box center [908, 335] width 262 height 30
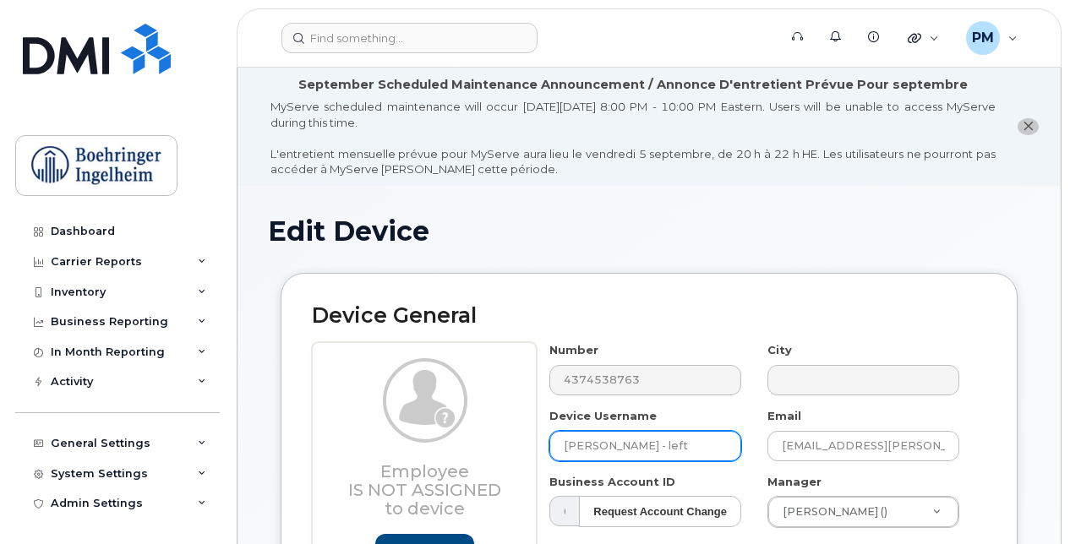
click at [700, 455] on input "[PERSON_NAME] - left" at bounding box center [645, 446] width 192 height 30
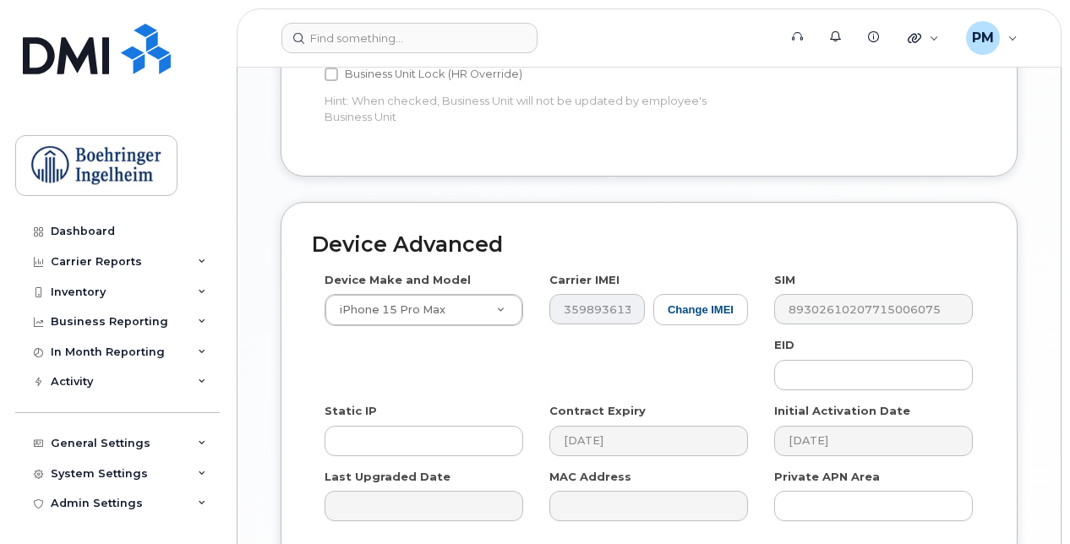
scroll to position [1149, 0]
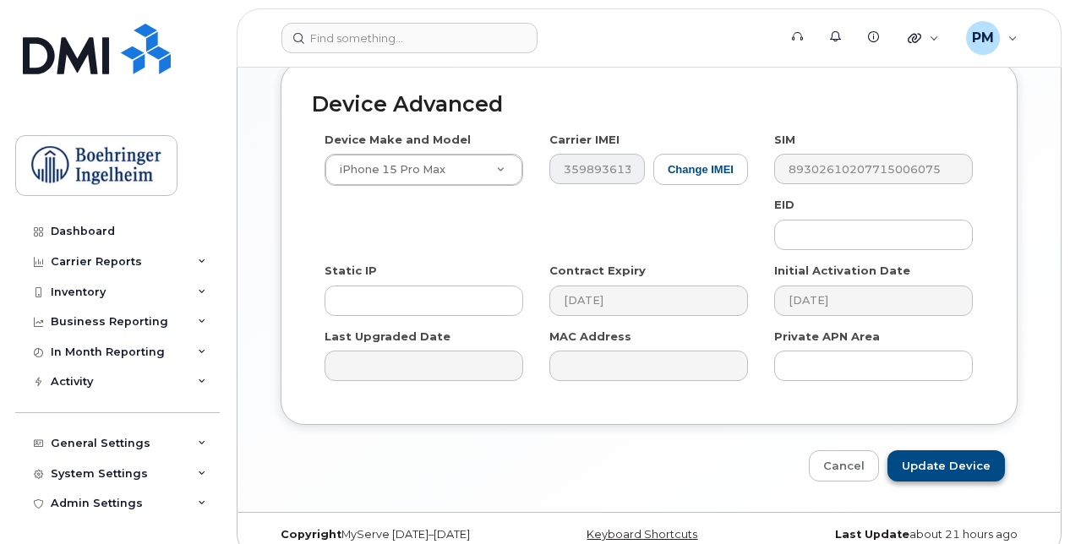
type input "[PERSON_NAME] - Unused"
click at [945, 450] on input "Update Device" at bounding box center [945, 465] width 117 height 31
type input "Saving..."
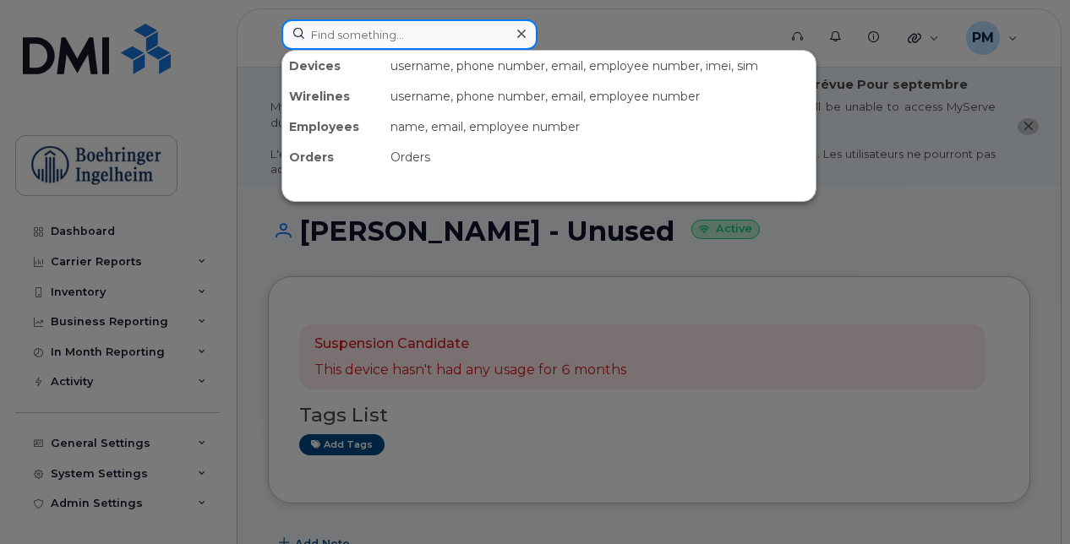
click at [377, 30] on input at bounding box center [409, 34] width 256 height 30
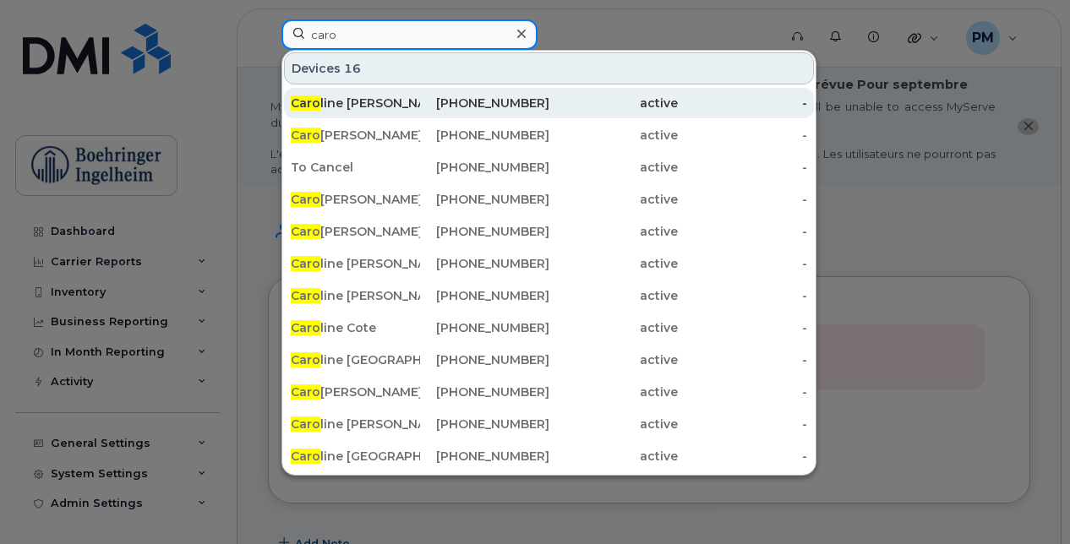
type input "caro"
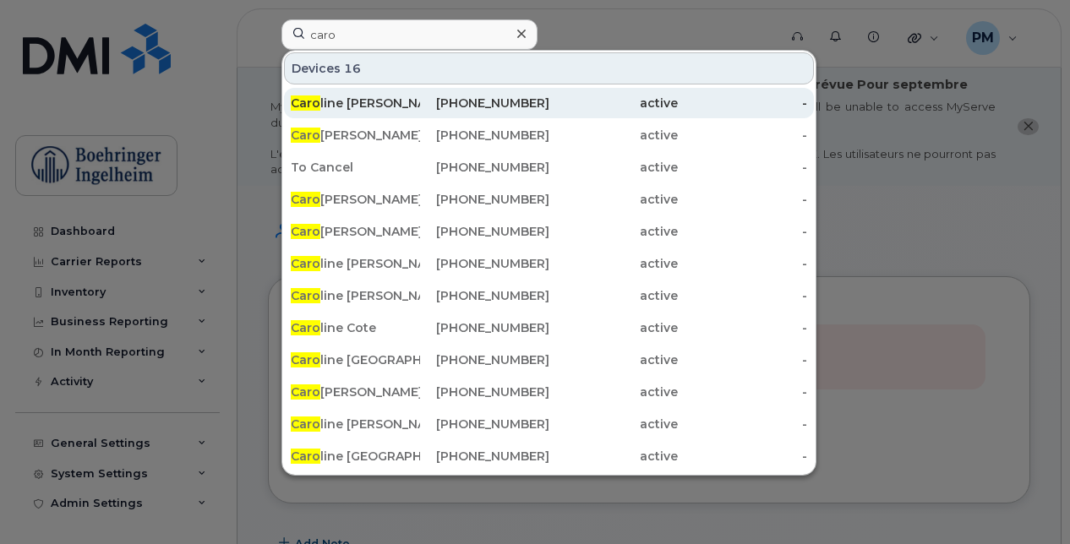
click at [395, 107] on div "Caro line [PERSON_NAME] - not used" at bounding box center [355, 103] width 129 height 17
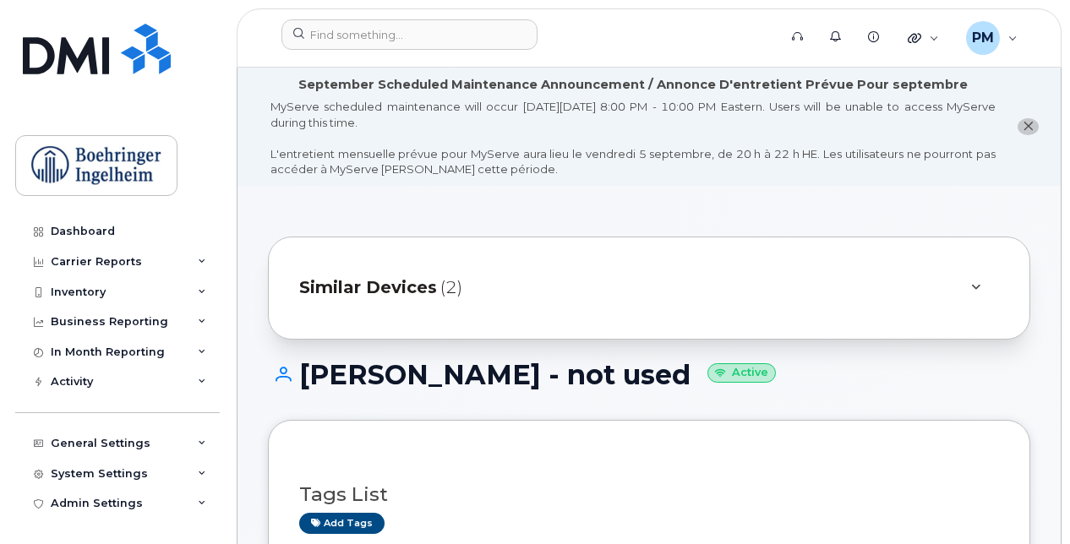
click at [504, 292] on div "Similar Devices (2)" at bounding box center [625, 288] width 652 height 41
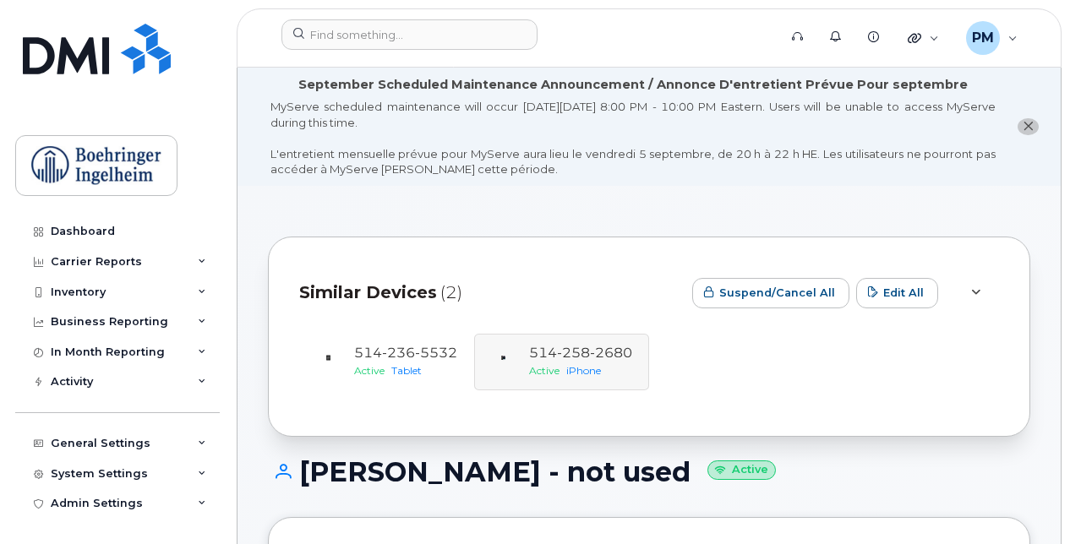
click at [466, 248] on div "Similar Devices (2) Suspend/Cancel All Edit All 514 236 5532 Active Tablet 514 …" at bounding box center [649, 337] width 762 height 200
click at [360, 373] on span "Active" at bounding box center [369, 370] width 30 height 13
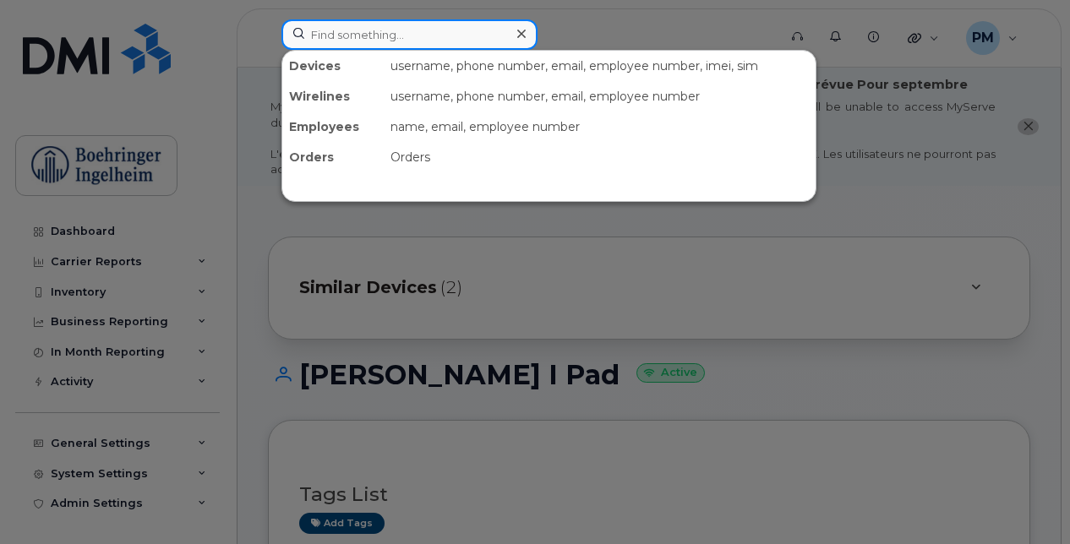
click at [401, 35] on input at bounding box center [409, 34] width 256 height 30
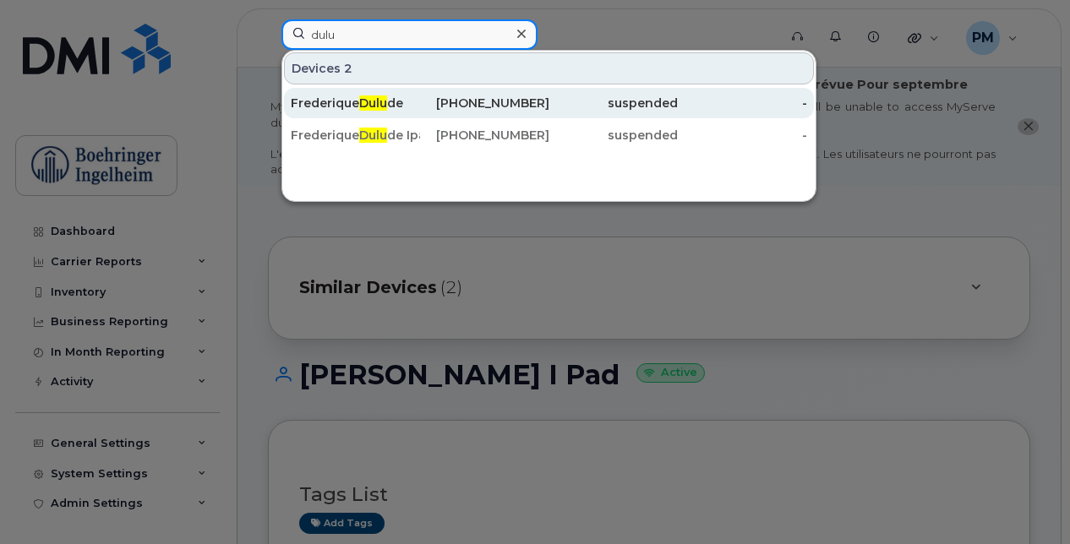
type input "dulu"
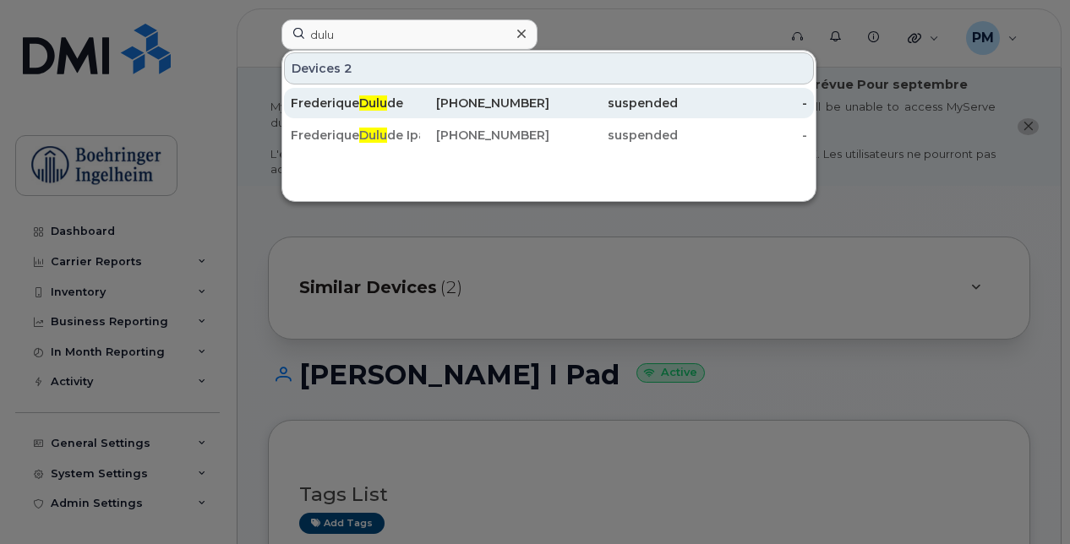
click at [370, 101] on span "Dulu" at bounding box center [373, 102] width 28 height 15
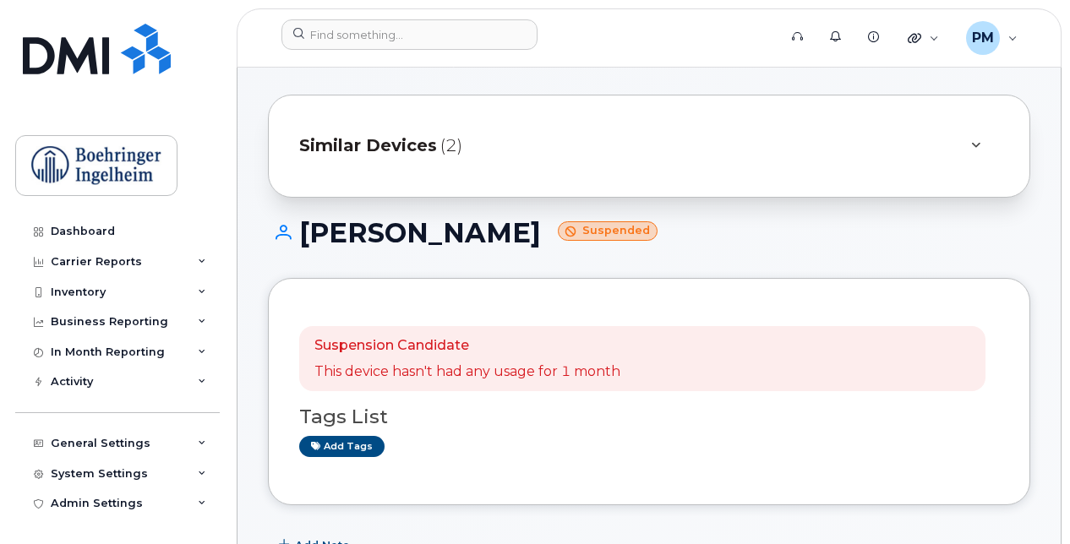
scroll to position [137, 0]
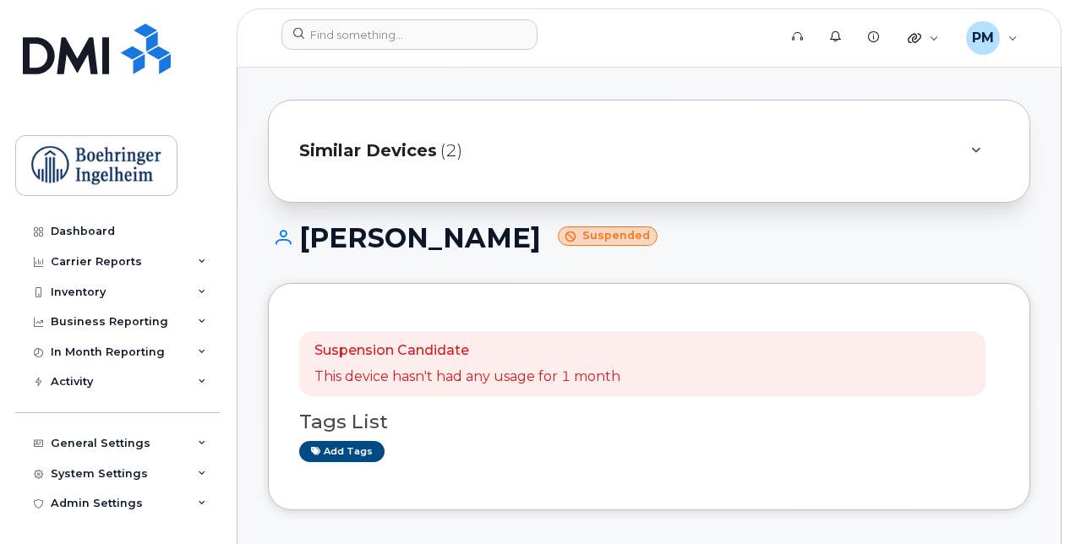
click at [714, 285] on div "Suspension Candidate This device hasn't had any usage for 1 month Tags List Add…" at bounding box center [649, 396] width 762 height 227
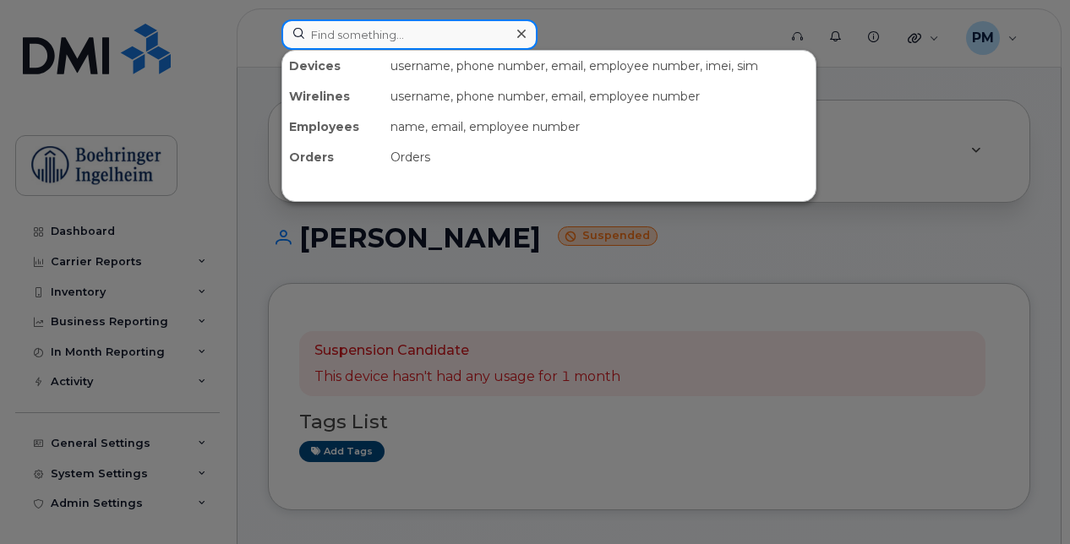
click at [487, 30] on input at bounding box center [409, 34] width 256 height 30
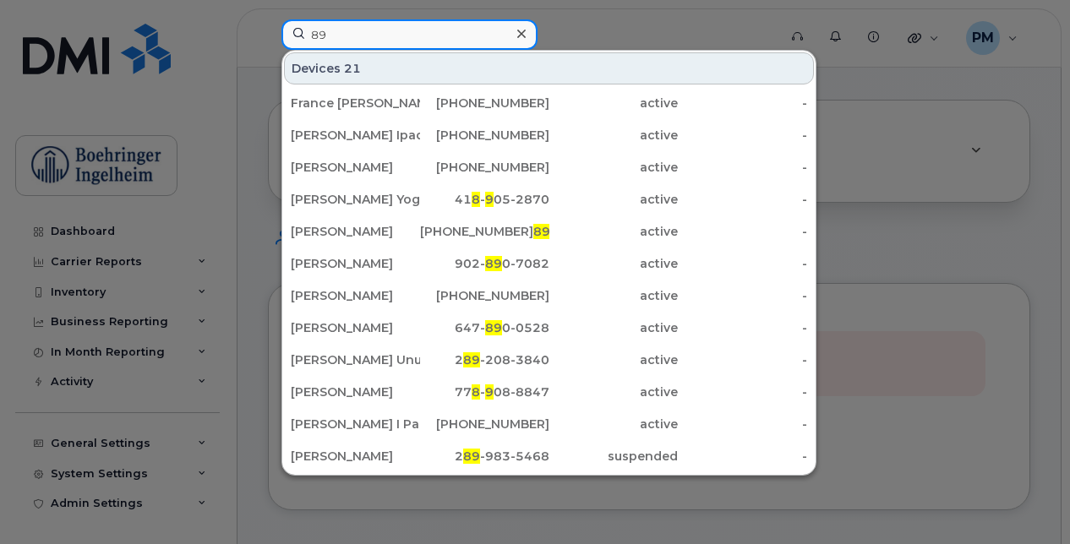
type input "8"
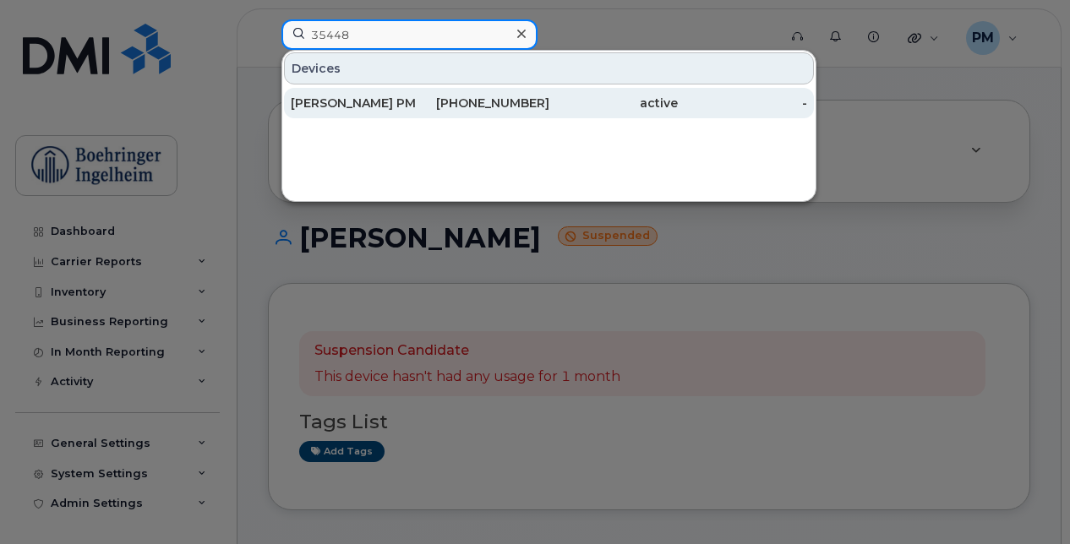
type input "35448"
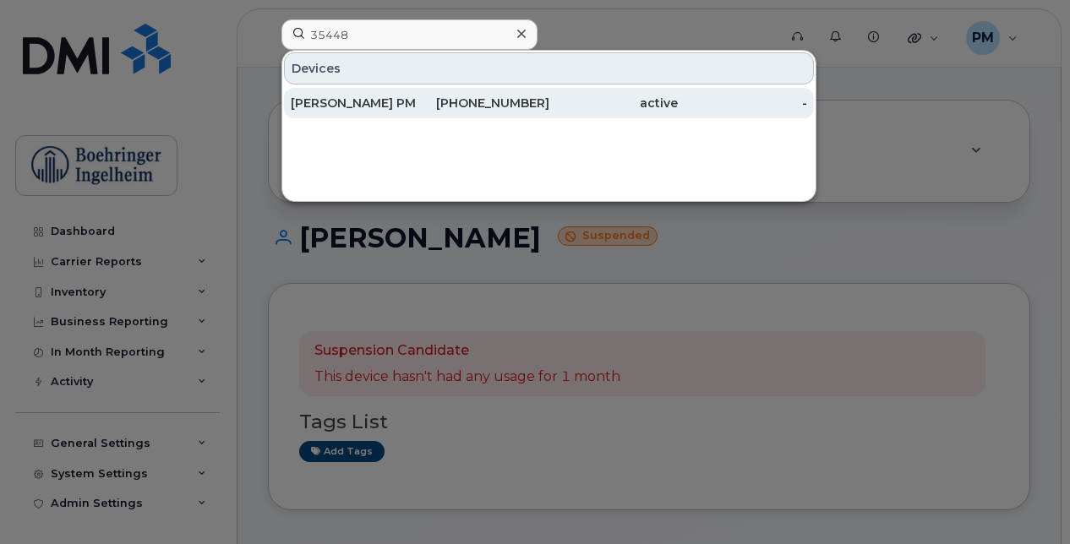
click at [496, 103] on div "780-239-1356" at bounding box center [484, 103] width 129 height 17
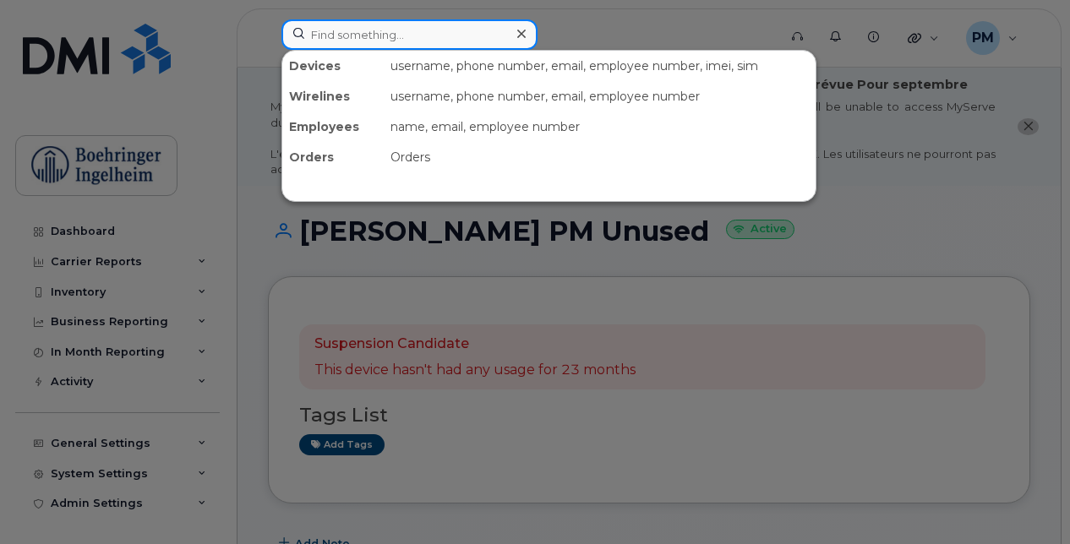
click at [455, 25] on input at bounding box center [409, 34] width 256 height 30
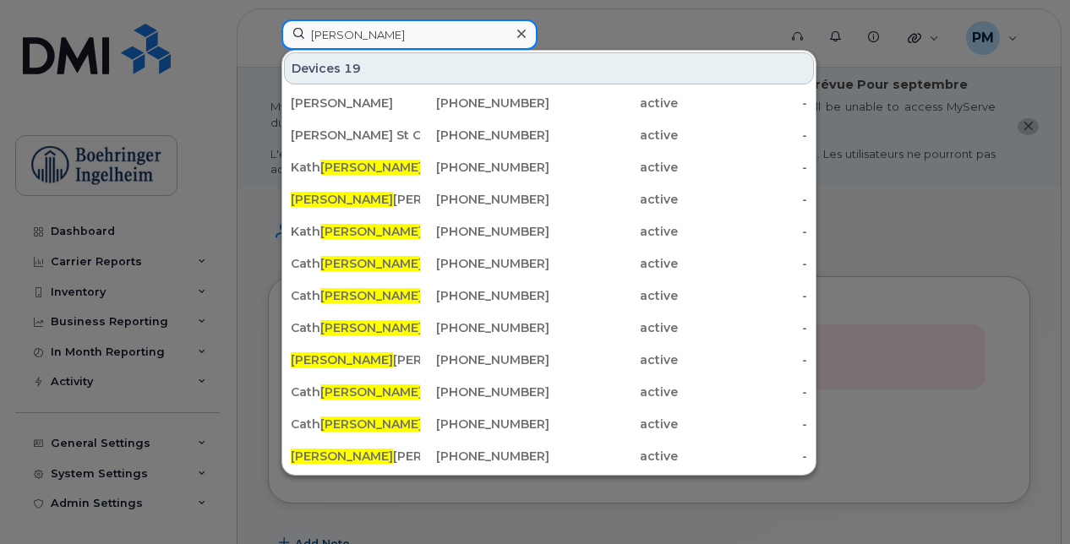
type input "[PERSON_NAME]"
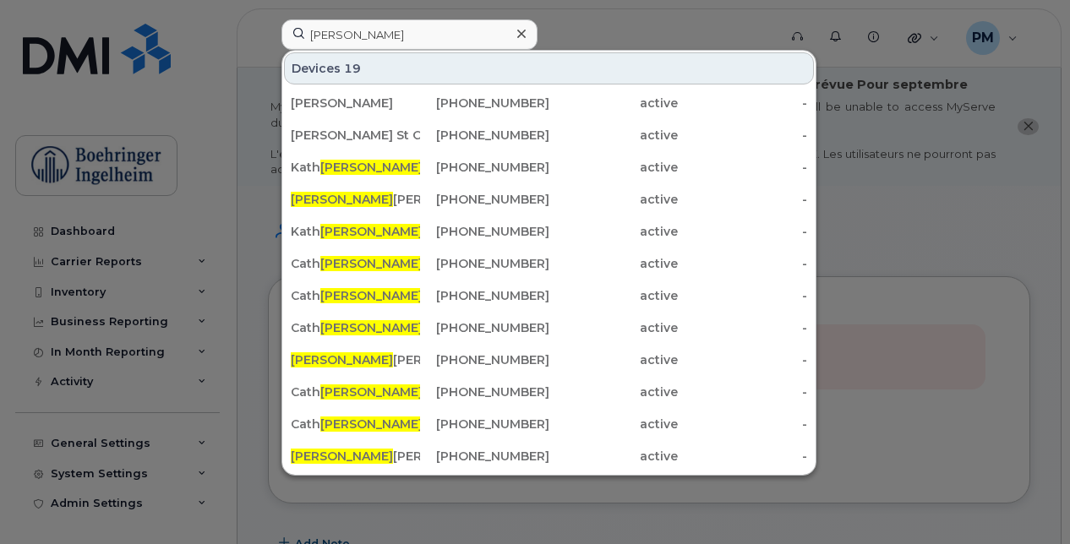
click at [757, 24] on div at bounding box center [535, 272] width 1070 height 544
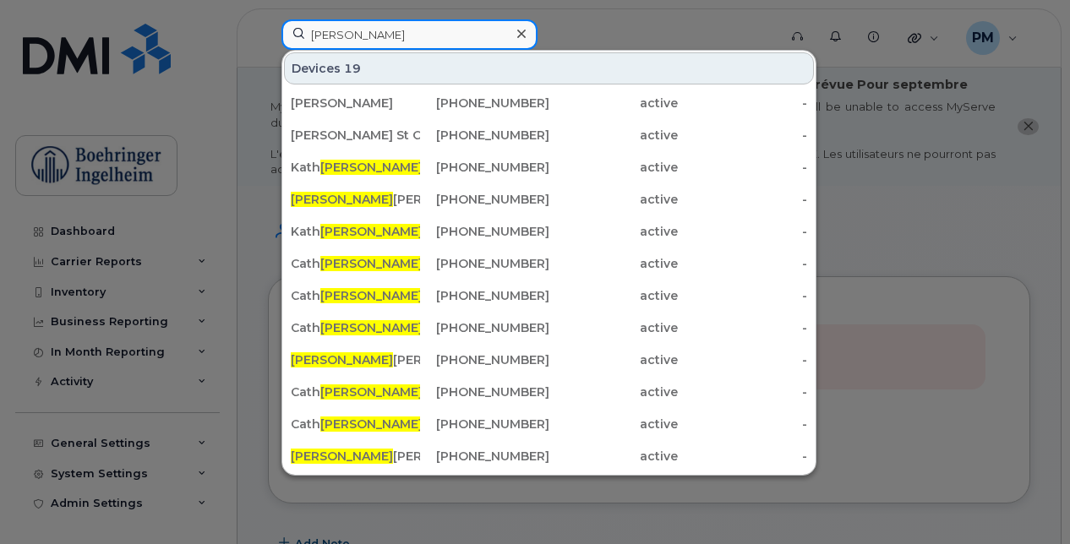
click at [467, 44] on input "[PERSON_NAME]" at bounding box center [409, 34] width 256 height 30
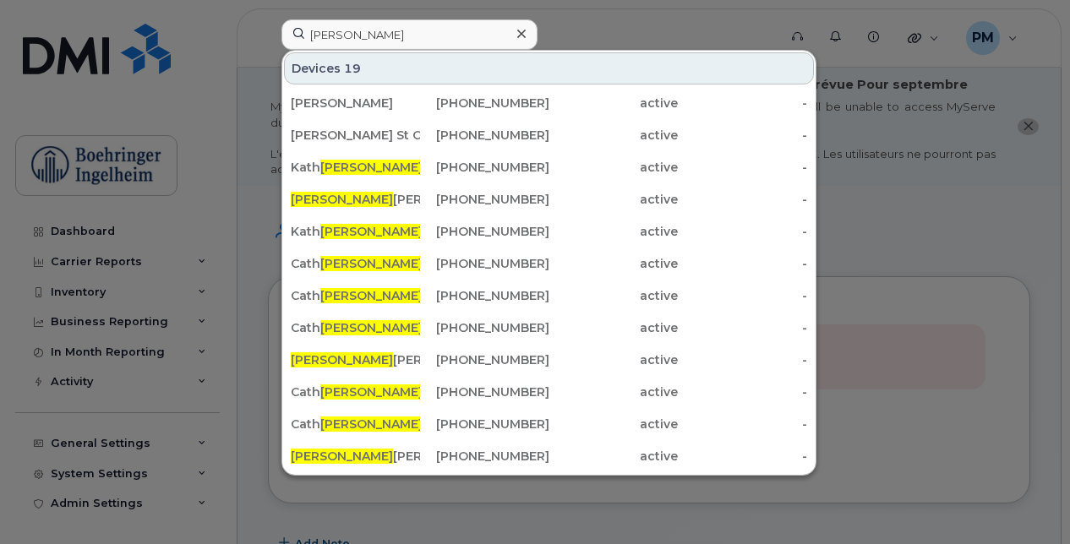
click at [517, 37] on icon at bounding box center [521, 34] width 8 height 8
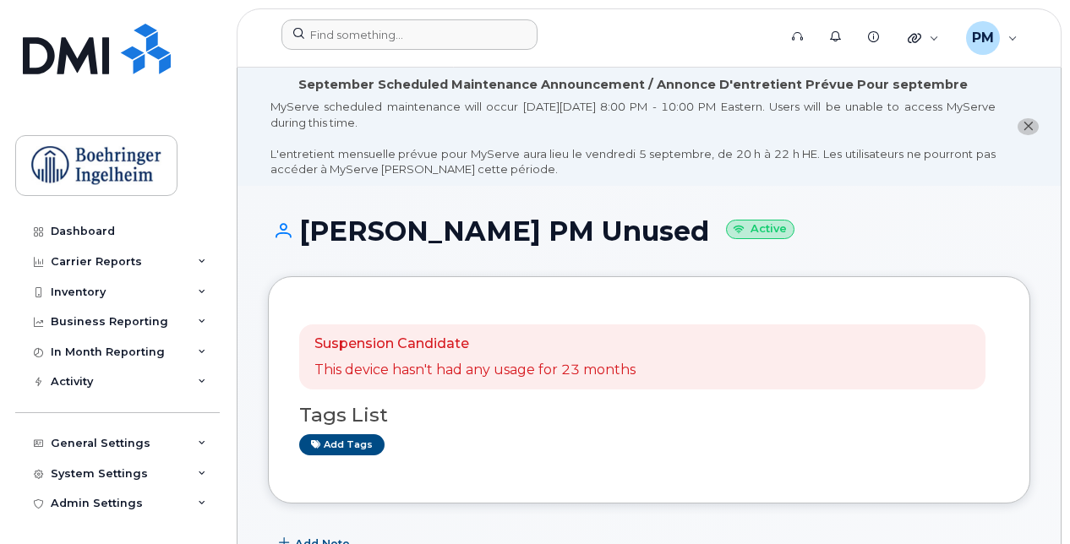
click at [578, 35] on form at bounding box center [523, 34] width 485 height 30
click at [661, 29] on form at bounding box center [523, 34] width 485 height 30
